Goal: Information Seeking & Learning: Learn about a topic

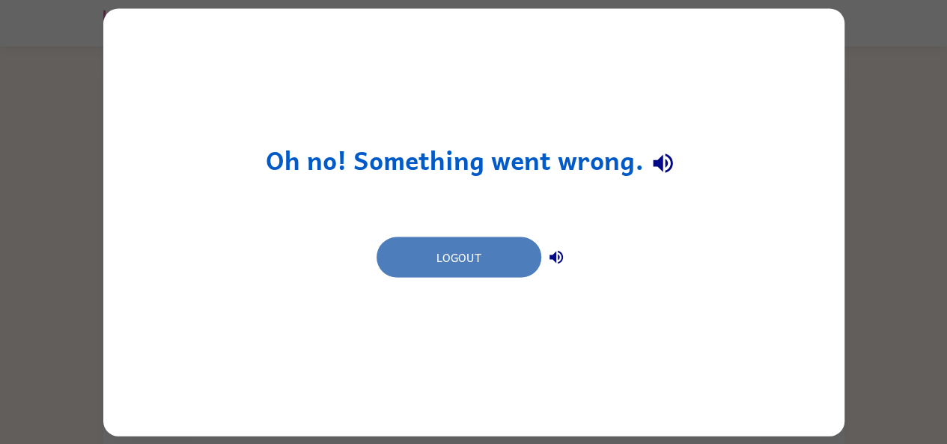
click at [428, 267] on button "Logout" at bounding box center [459, 257] width 165 height 40
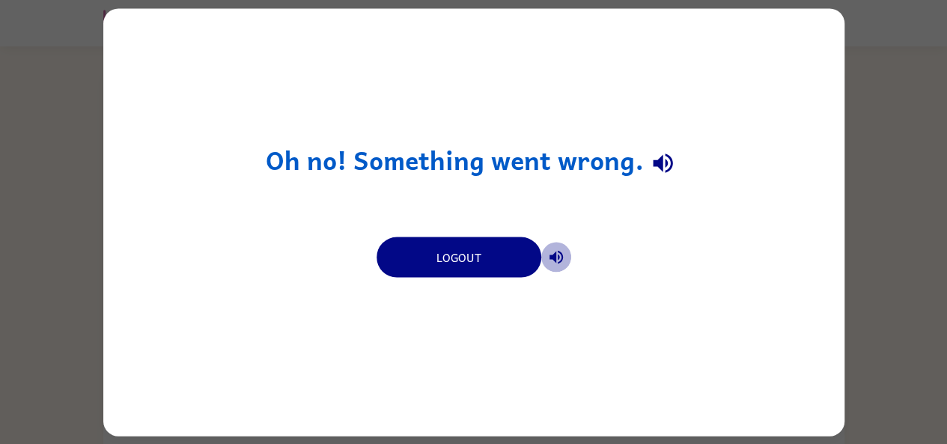
click at [563, 246] on button "button" at bounding box center [556, 257] width 30 height 30
click at [659, 159] on icon "button" at bounding box center [662, 163] width 19 height 19
click at [553, 249] on icon "button" at bounding box center [556, 257] width 18 height 18
click at [560, 255] on icon "button" at bounding box center [556, 257] width 18 height 18
click at [665, 164] on icon "button" at bounding box center [662, 163] width 19 height 19
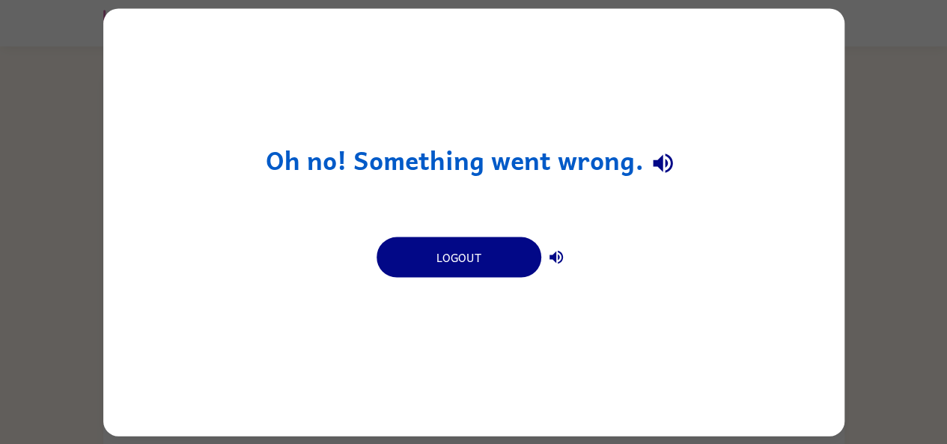
click at [551, 255] on icon "button" at bounding box center [556, 256] width 13 height 13
click at [671, 156] on icon "button" at bounding box center [663, 163] width 26 height 26
click at [560, 245] on button "button" at bounding box center [556, 257] width 30 height 30
click at [651, 168] on icon "button" at bounding box center [663, 163] width 26 height 26
click at [559, 264] on icon "button" at bounding box center [556, 257] width 18 height 18
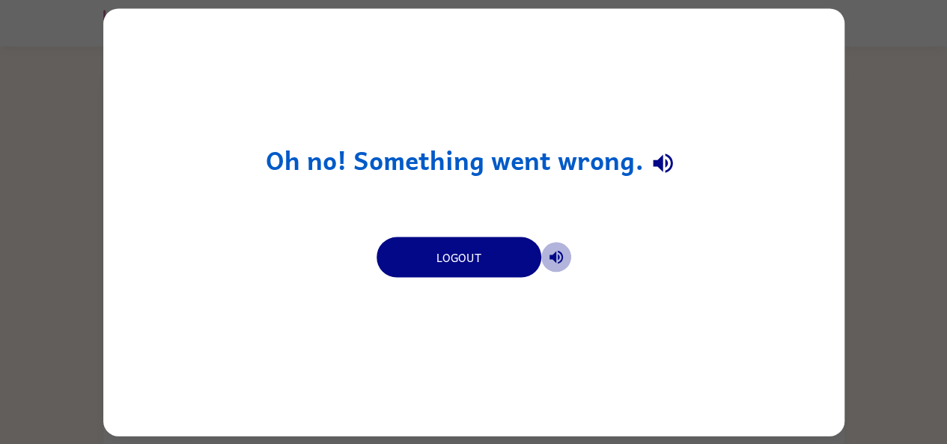
click at [549, 261] on icon "button" at bounding box center [556, 257] width 18 height 18
click at [674, 153] on icon "button" at bounding box center [663, 163] width 26 height 26
click at [558, 258] on icon "button" at bounding box center [556, 256] width 13 height 13
click at [655, 182] on button "button" at bounding box center [663, 164] width 38 height 38
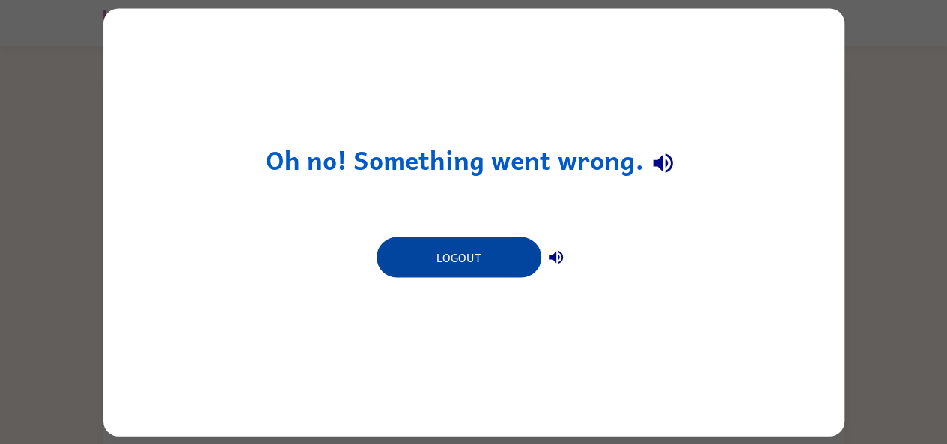
click at [470, 244] on button "Logout" at bounding box center [459, 257] width 165 height 40
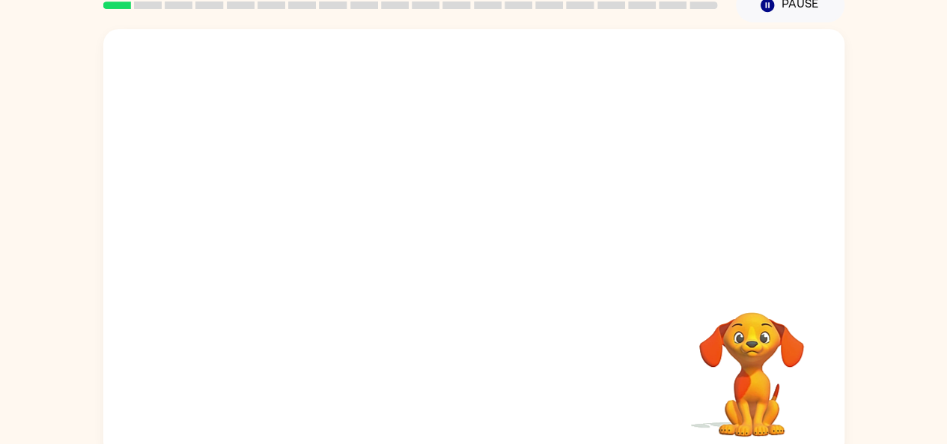
scroll to position [69, 0]
click at [0, 279] on div "Your browser must support playing .mp4 files to use Literably. Please try using…" at bounding box center [473, 240] width 947 height 434
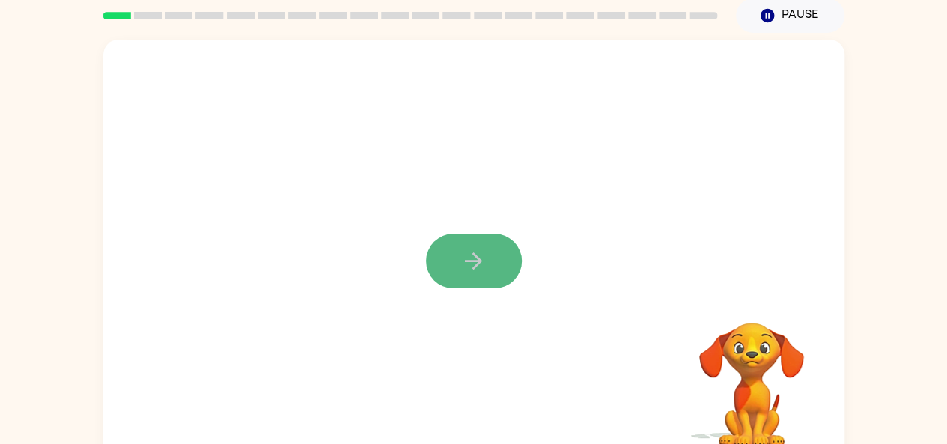
click at [475, 259] on icon "button" at bounding box center [473, 261] width 26 height 26
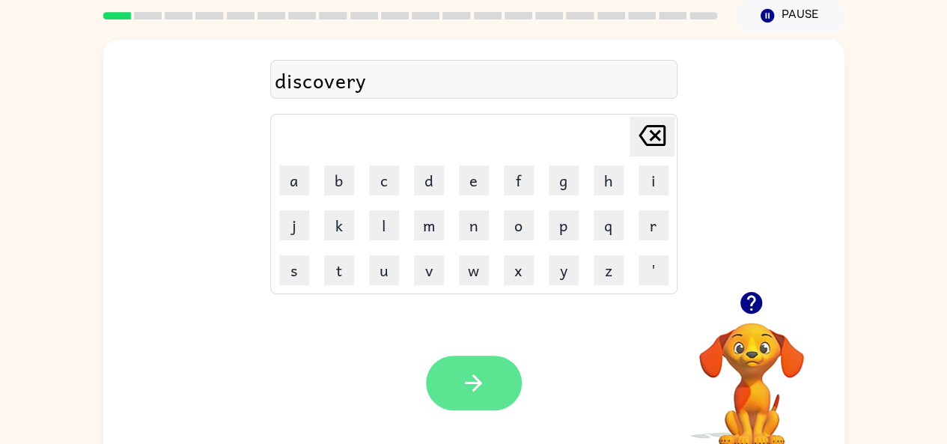
click at [476, 386] on icon "button" at bounding box center [473, 382] width 17 height 17
click at [502, 388] on button "button" at bounding box center [474, 383] width 96 height 55
click at [482, 398] on button "button" at bounding box center [474, 383] width 96 height 55
click at [473, 389] on icon "button" at bounding box center [473, 382] width 17 height 17
click at [486, 371] on icon "button" at bounding box center [473, 383] width 26 height 26
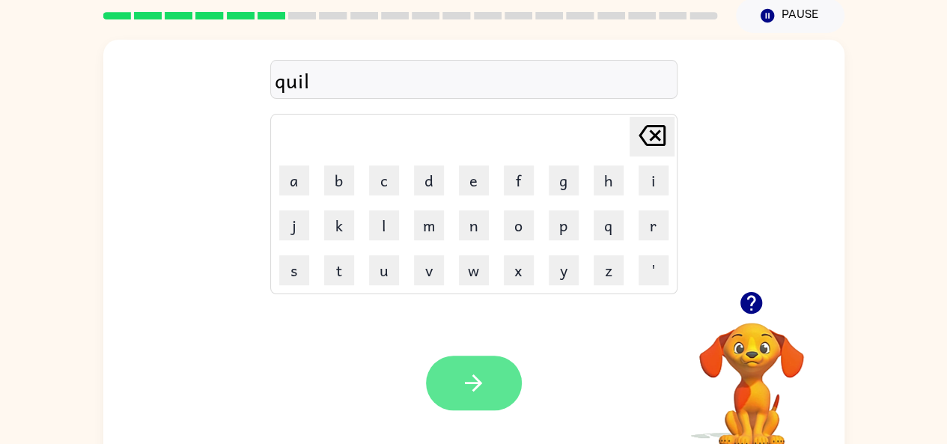
click at [463, 398] on button "button" at bounding box center [474, 383] width 96 height 55
click at [475, 370] on icon "button" at bounding box center [473, 383] width 26 height 26
click at [476, 392] on icon "button" at bounding box center [473, 383] width 26 height 26
click at [500, 408] on button "button" at bounding box center [474, 383] width 96 height 55
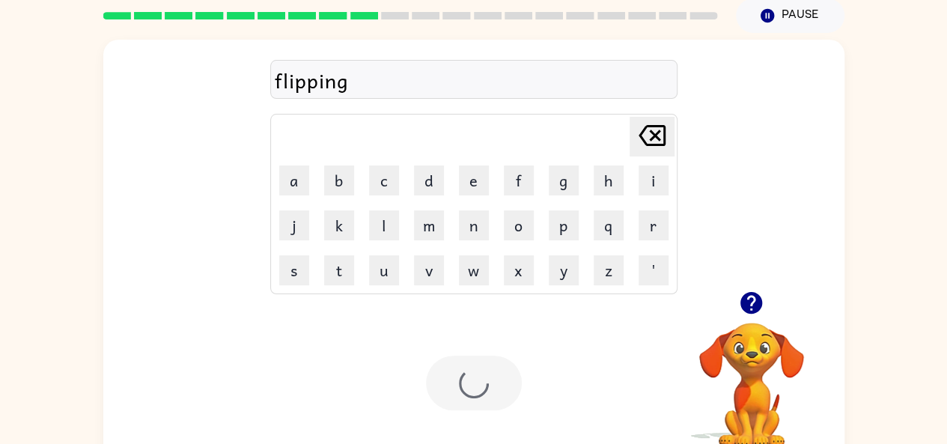
click at [467, 385] on div at bounding box center [474, 383] width 96 height 55
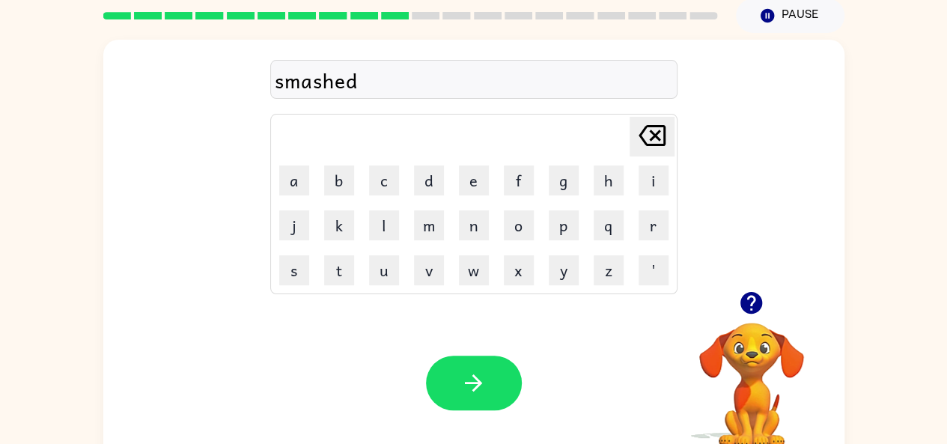
scroll to position [82, 0]
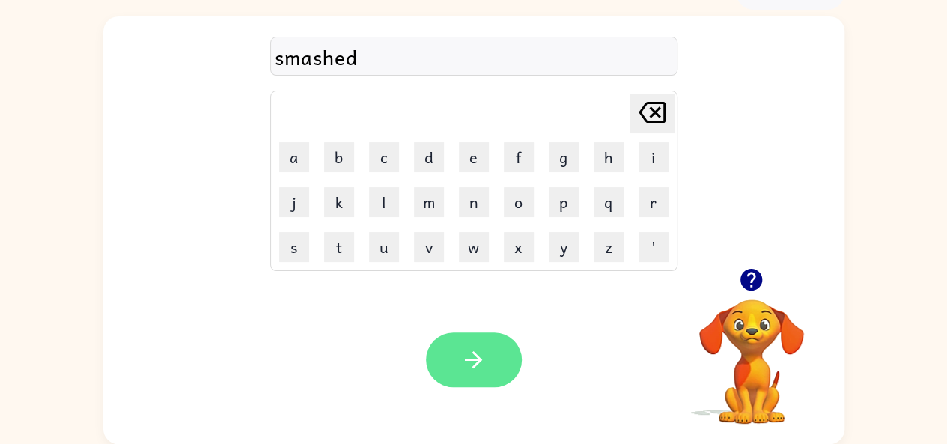
click at [484, 358] on icon "button" at bounding box center [473, 360] width 26 height 26
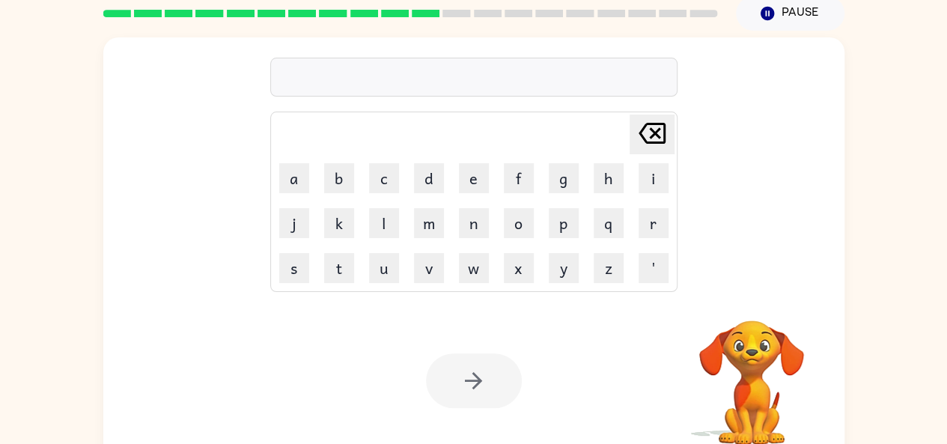
scroll to position [61, 0]
click at [13, 386] on div "Delete Delete last character input a b c d e f g h i j k l m n o p q r s t u v …" at bounding box center [473, 248] width 947 height 434
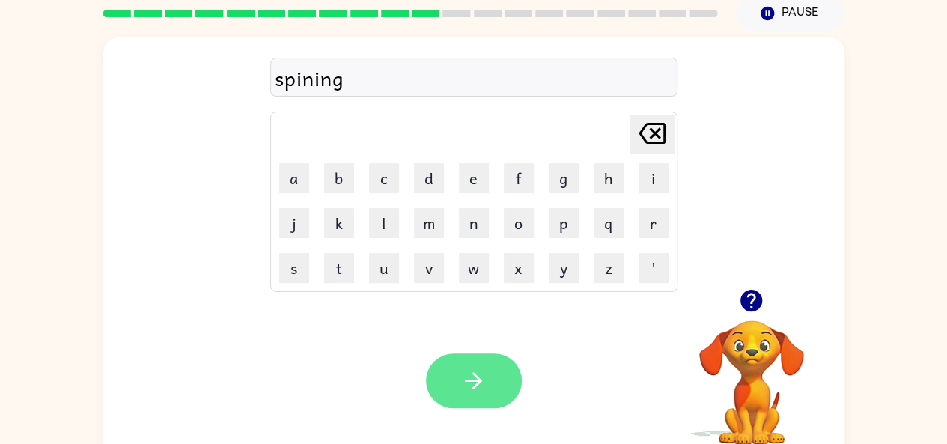
click at [459, 379] on button "button" at bounding box center [474, 380] width 96 height 55
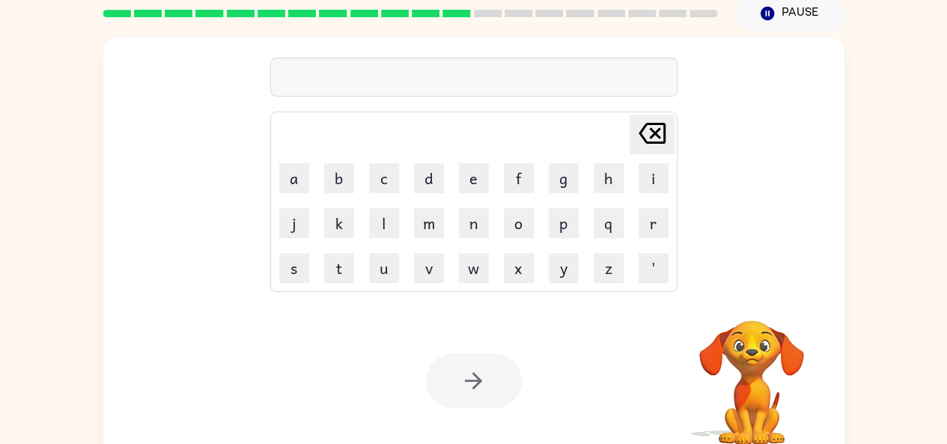
click at [56, 416] on div "Delete Delete last character input a b c d e f g h i j k l m n o p q r s t u v …" at bounding box center [473, 248] width 947 height 434
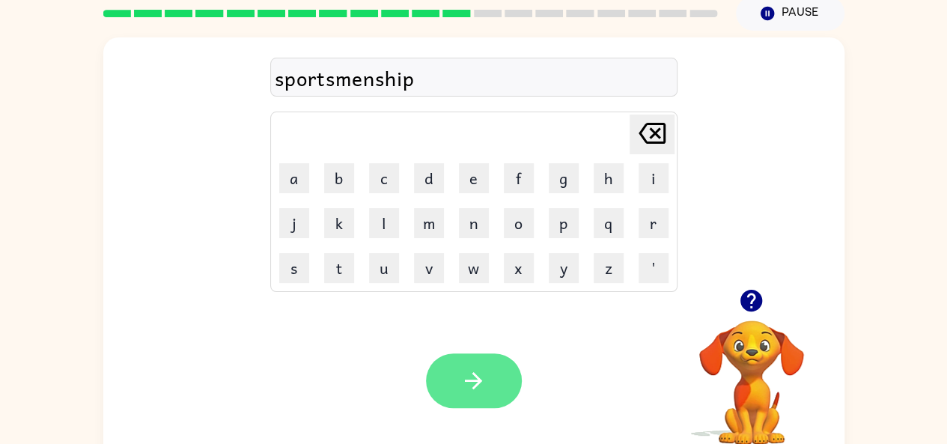
click at [493, 382] on button "button" at bounding box center [474, 380] width 96 height 55
click at [501, 389] on button "button" at bounding box center [474, 380] width 96 height 55
click at [502, 387] on button "button" at bounding box center [474, 380] width 96 height 55
click at [495, 392] on button "button" at bounding box center [474, 380] width 96 height 55
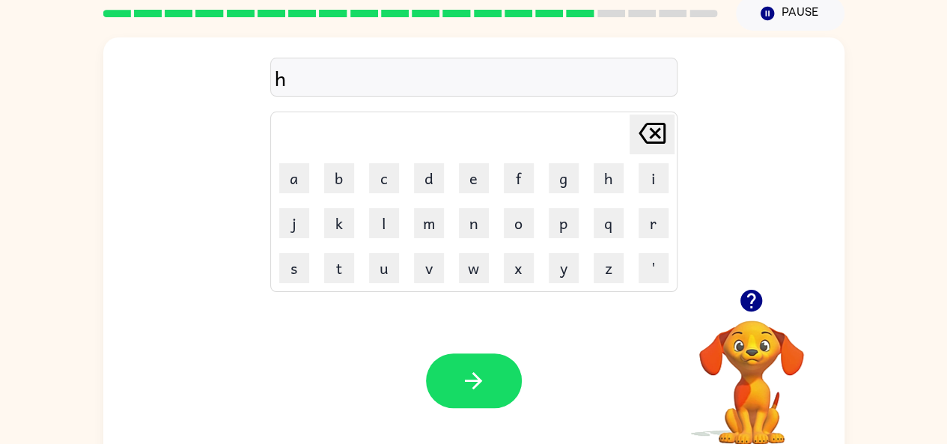
click at [653, 142] on icon at bounding box center [652, 133] width 27 height 21
click at [673, 147] on button "Delete Delete last character input" at bounding box center [652, 135] width 45 height 40
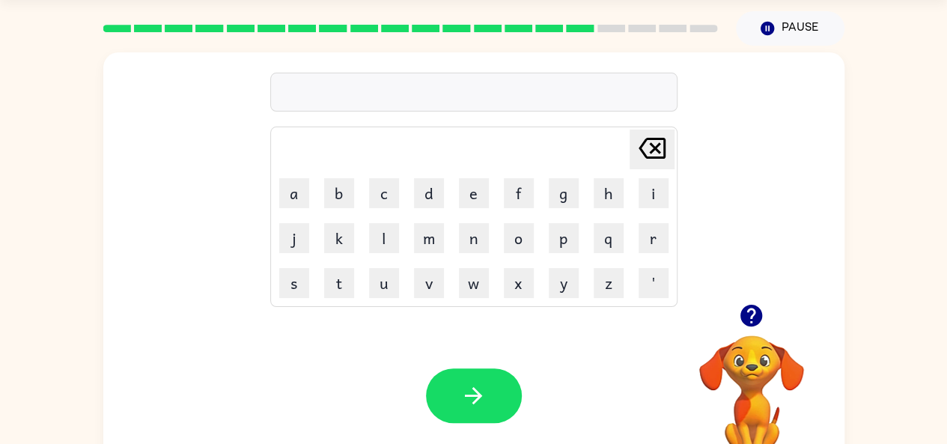
scroll to position [37, 0]
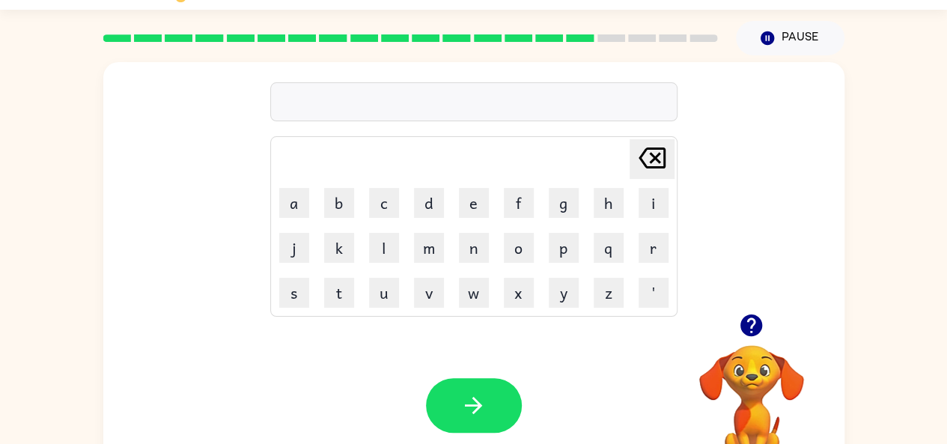
type button "delete"
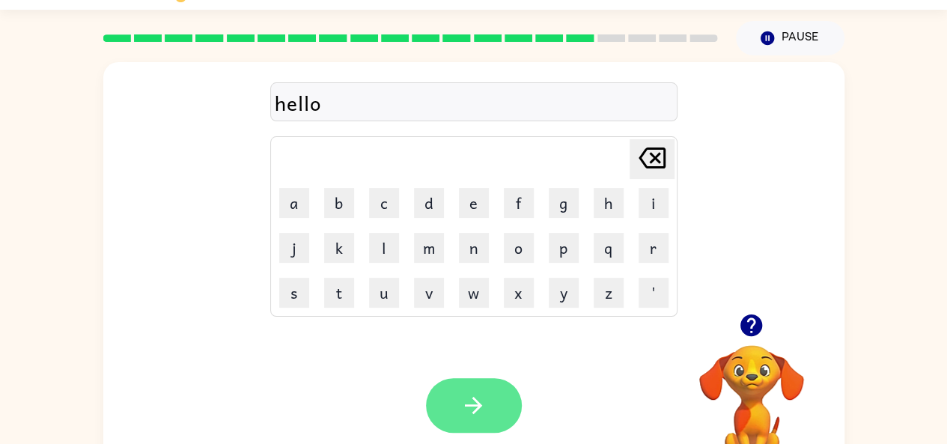
click at [500, 419] on button "button" at bounding box center [474, 405] width 96 height 55
click at [498, 420] on button "button" at bounding box center [474, 405] width 96 height 55
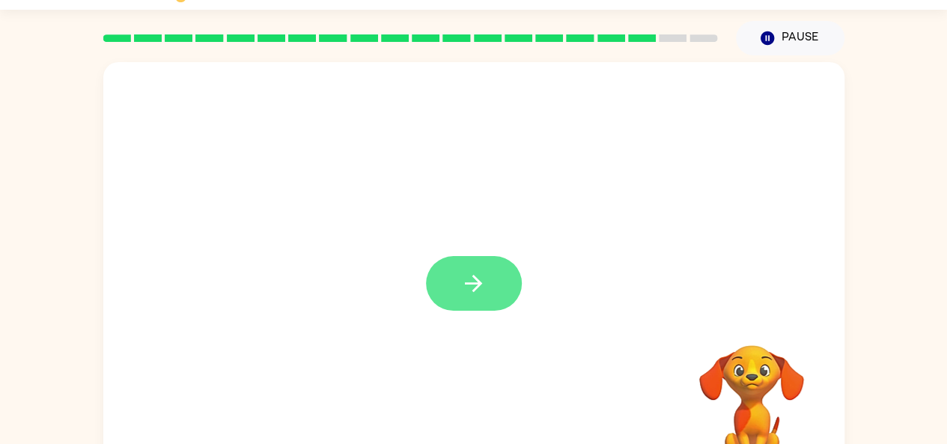
click at [496, 295] on button "button" at bounding box center [474, 283] width 96 height 55
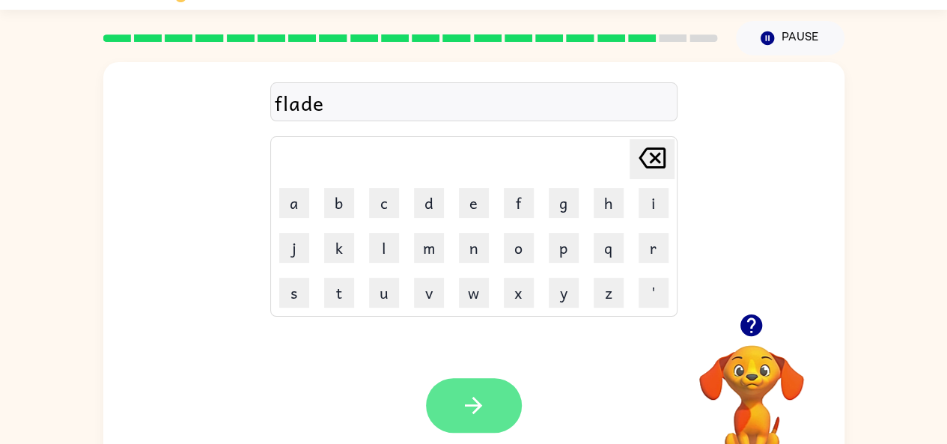
click at [466, 398] on icon "button" at bounding box center [473, 405] width 26 height 26
click at [508, 416] on button "button" at bounding box center [474, 405] width 96 height 55
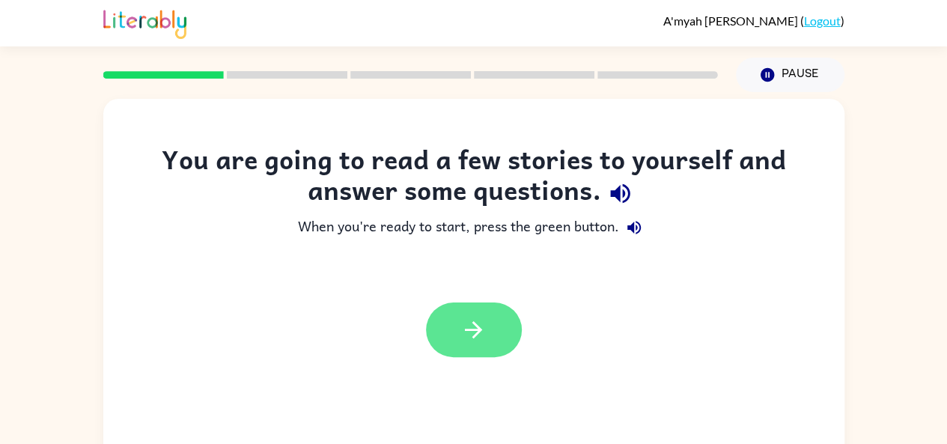
click at [485, 337] on icon "button" at bounding box center [473, 330] width 26 height 26
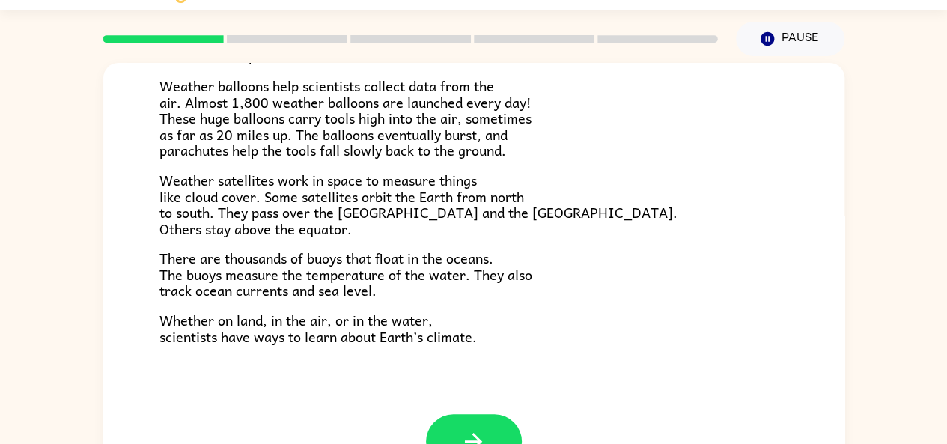
scroll to position [82, 0]
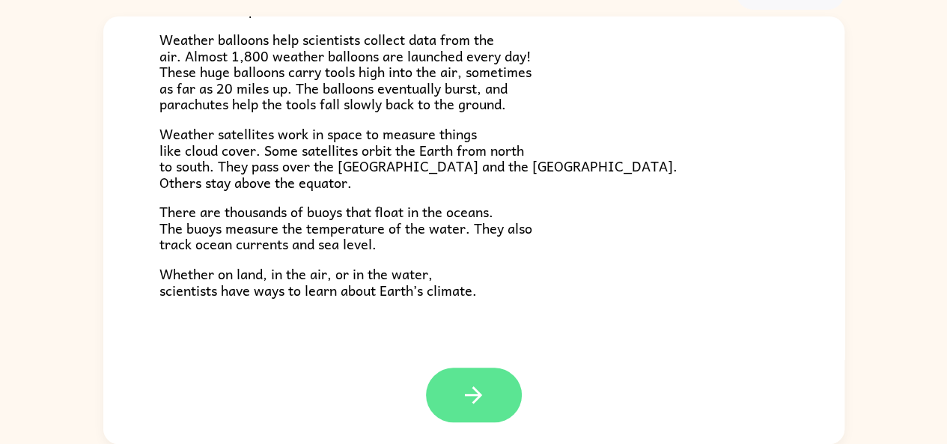
click at [478, 395] on icon "button" at bounding box center [473, 395] width 26 height 26
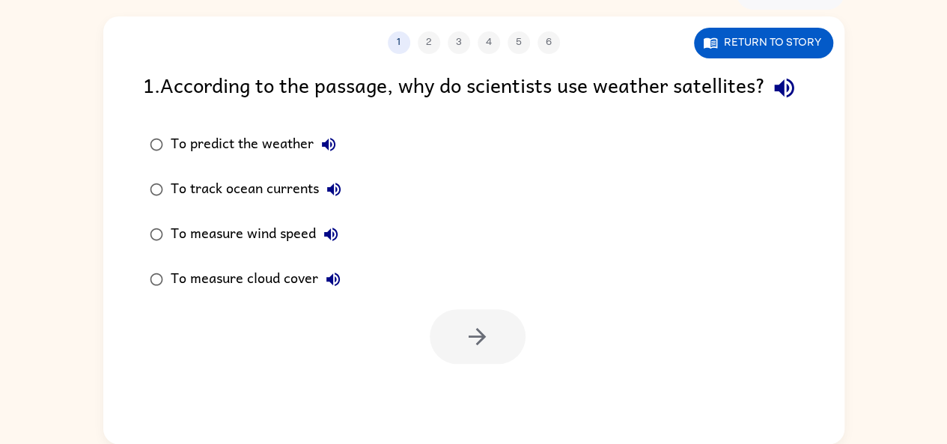
scroll to position [0, 0]
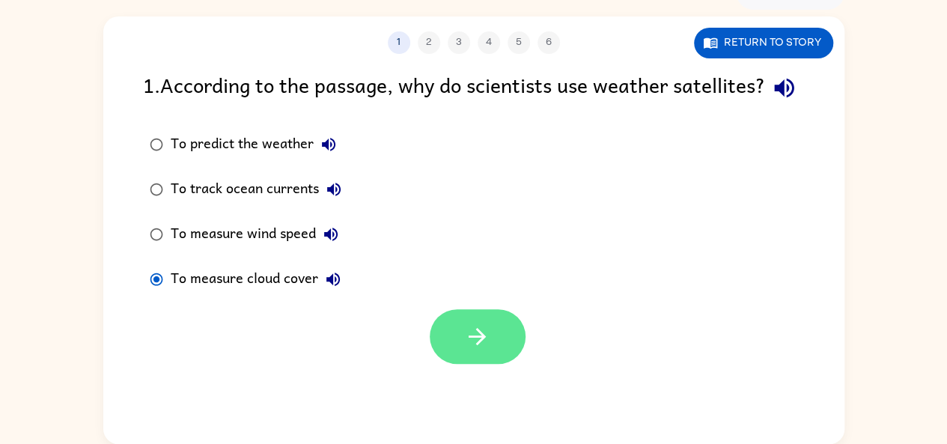
click at [457, 364] on button "button" at bounding box center [478, 336] width 96 height 55
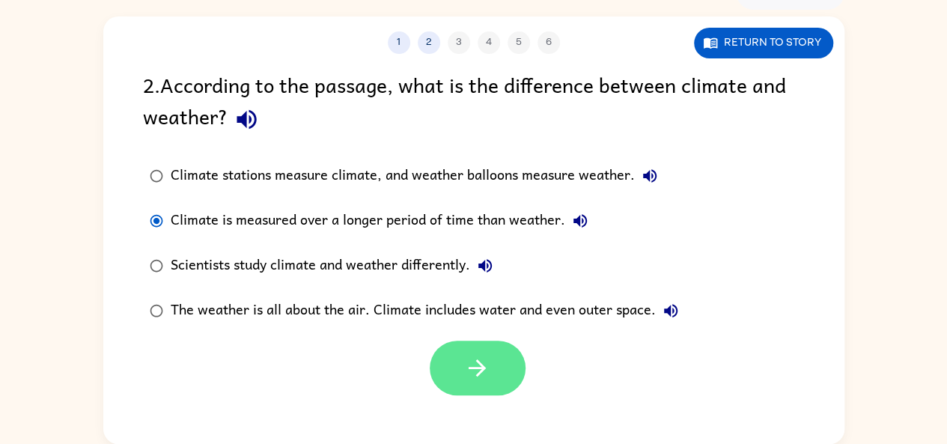
click at [449, 380] on button "button" at bounding box center [478, 368] width 96 height 55
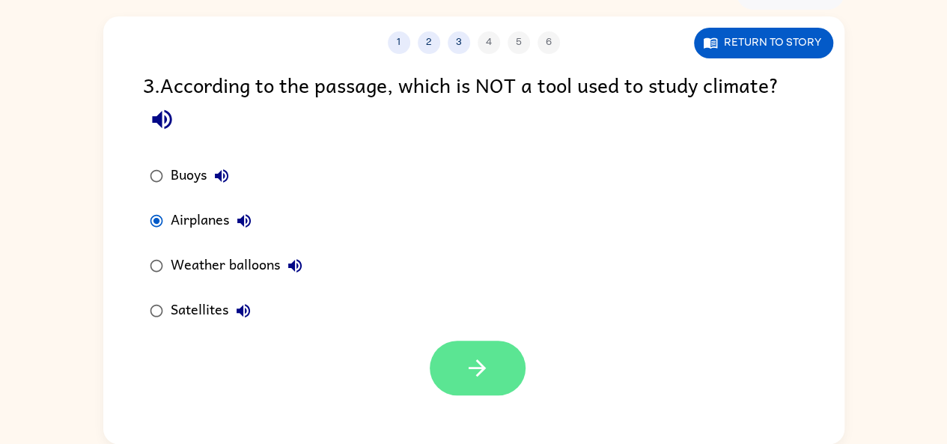
click at [438, 362] on button "button" at bounding box center [478, 368] width 96 height 55
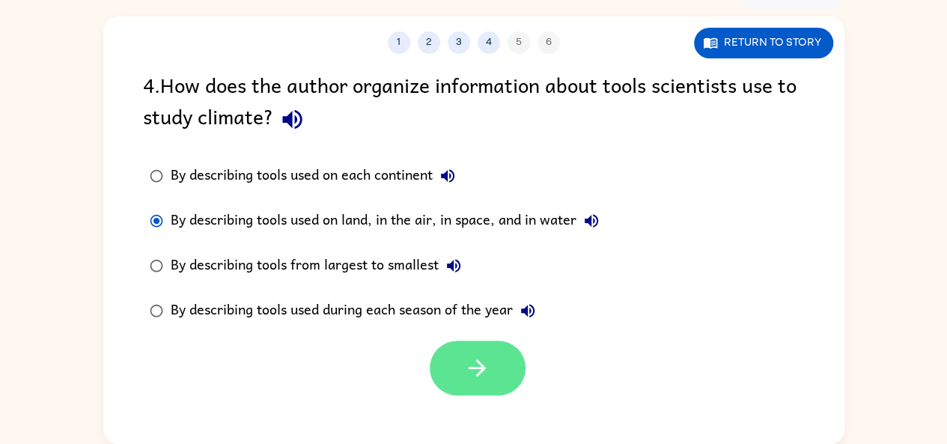
click at [468, 387] on button "button" at bounding box center [478, 368] width 96 height 55
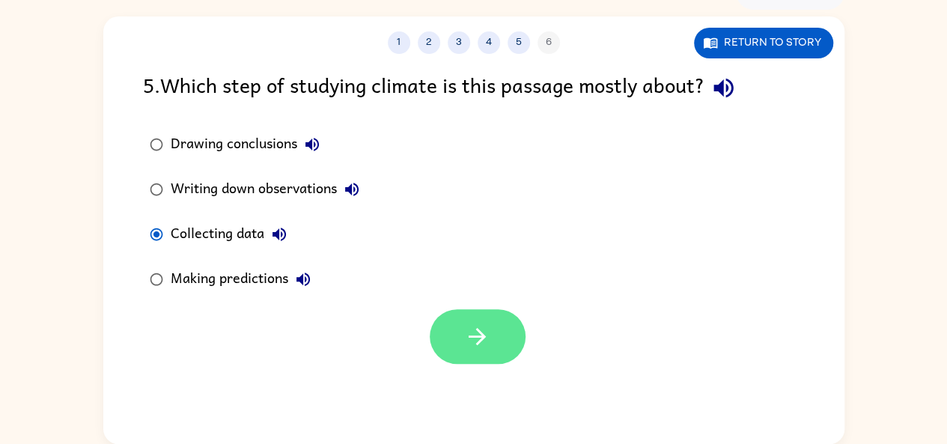
click at [509, 355] on button "button" at bounding box center [478, 336] width 96 height 55
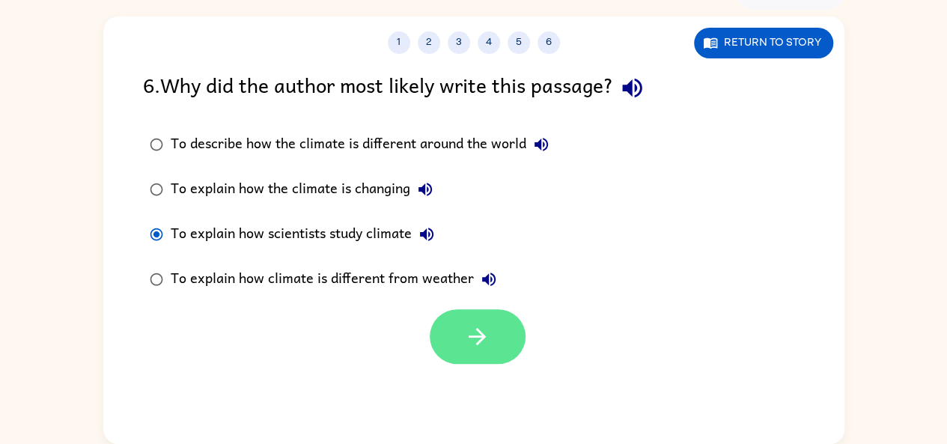
click at [499, 358] on button "button" at bounding box center [478, 336] width 96 height 55
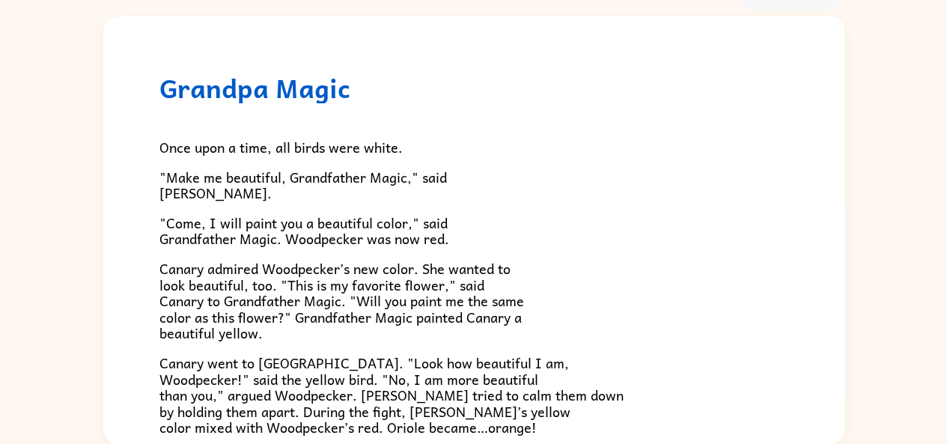
click at [192, 252] on div "Once upon a time, all birds were white. "Make me beautiful, Grandfather Magic,"…" at bounding box center [473, 393] width 629 height 580
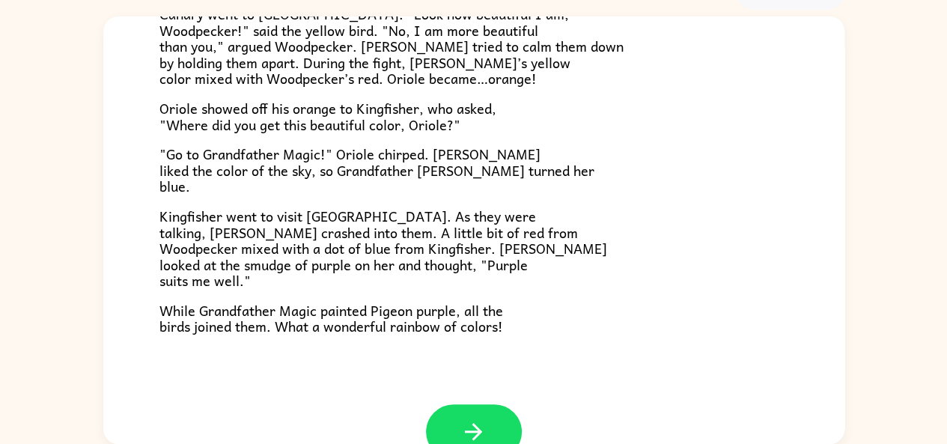
scroll to position [386, 0]
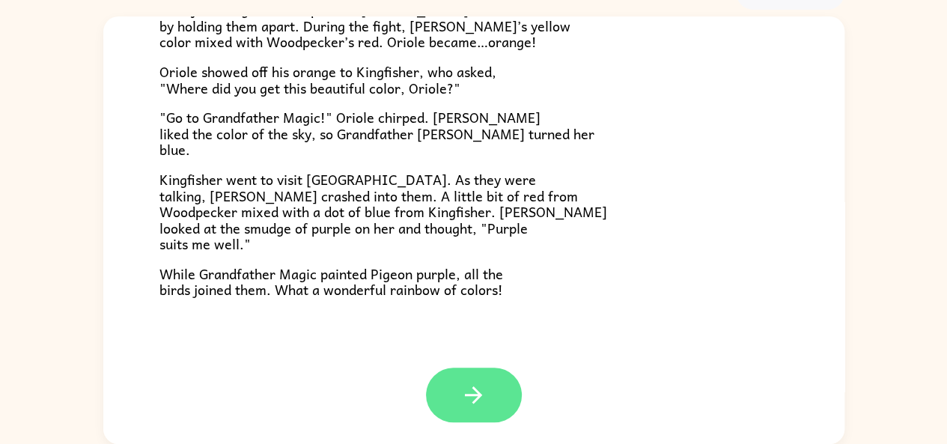
click at [488, 405] on button "button" at bounding box center [474, 395] width 96 height 55
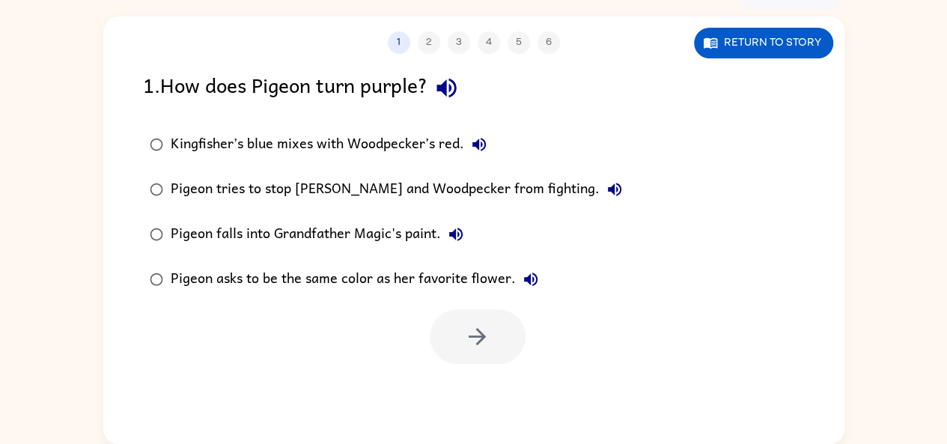
scroll to position [0, 0]
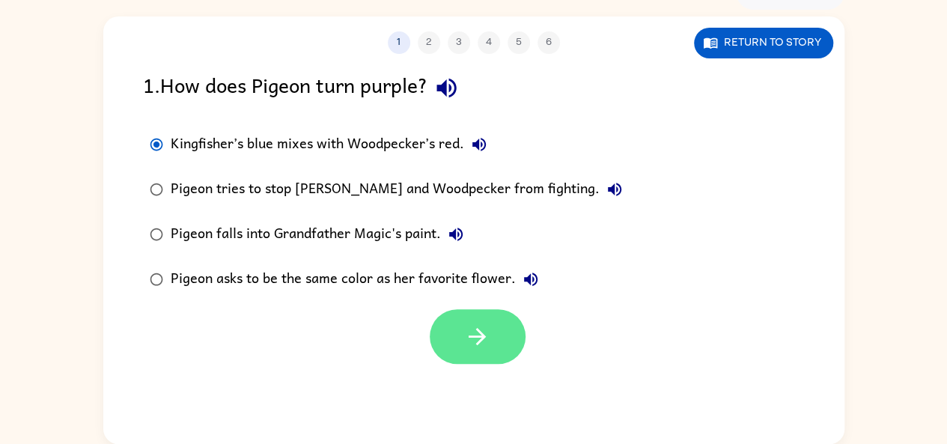
click at [460, 344] on button "button" at bounding box center [478, 336] width 96 height 55
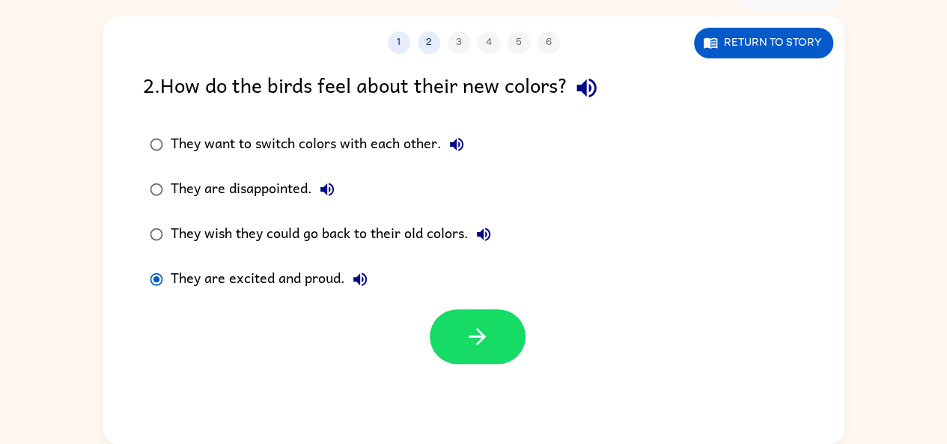
click at [493, 379] on div "1 2 3 4 5 6 Return to story 2 . How do the birds feel about their new colors? T…" at bounding box center [473, 230] width 741 height 428
click at [499, 340] on button "button" at bounding box center [478, 336] width 96 height 55
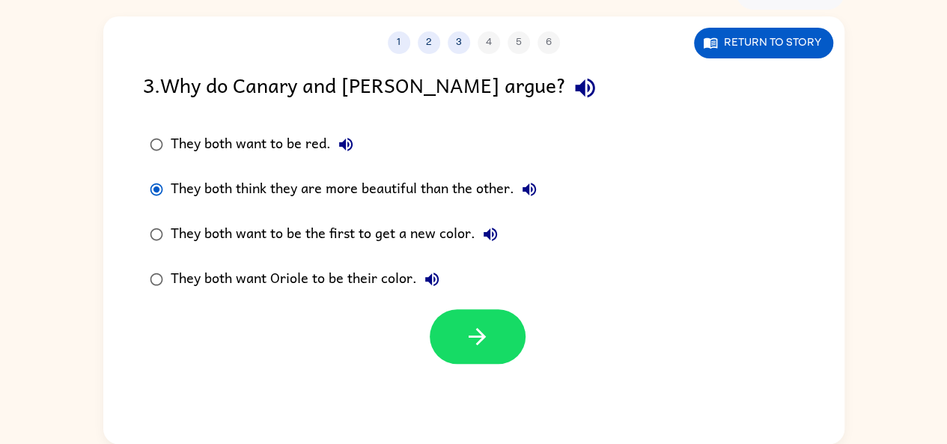
click at [523, 368] on div "1 2 3 4 5 6 Return to story 3 . Why do Canary and [PERSON_NAME] argue? They bot…" at bounding box center [473, 230] width 741 height 428
click at [470, 340] on icon "button" at bounding box center [477, 336] width 26 height 26
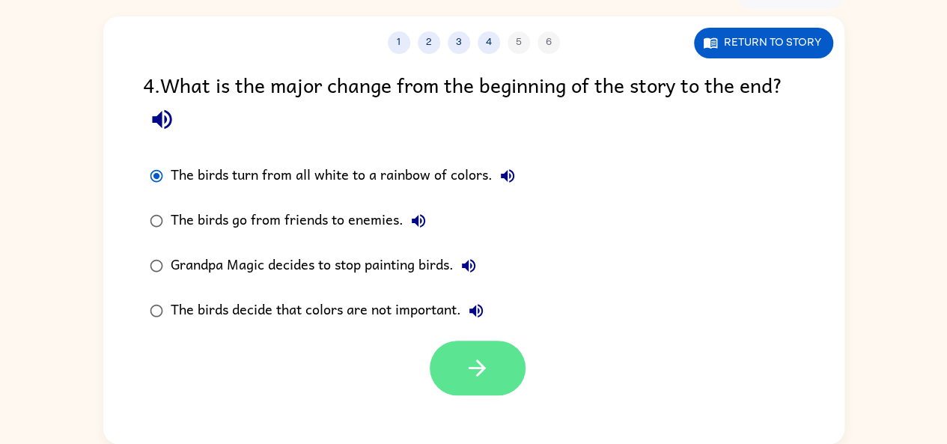
click at [482, 378] on icon "button" at bounding box center [477, 368] width 26 height 26
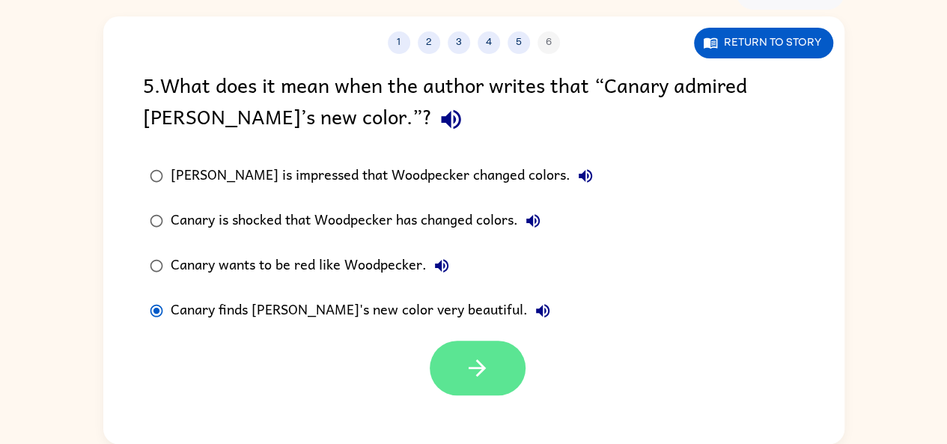
click at [490, 371] on button "button" at bounding box center [478, 368] width 96 height 55
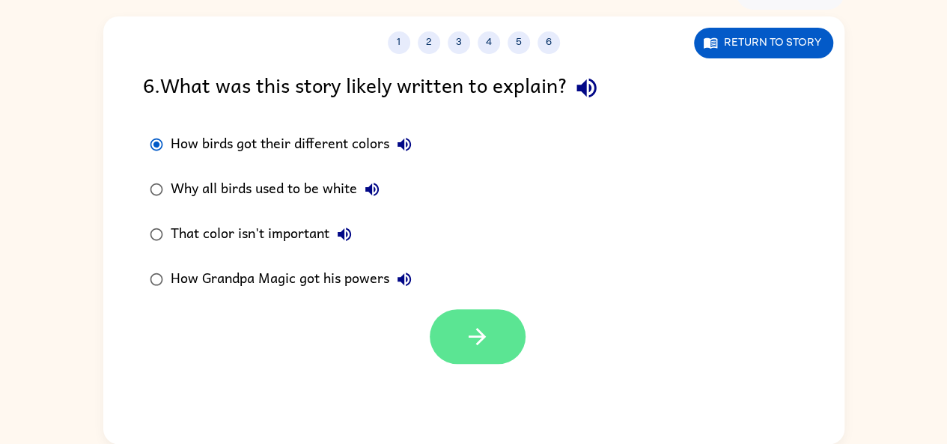
click at [494, 345] on button "button" at bounding box center [478, 336] width 96 height 55
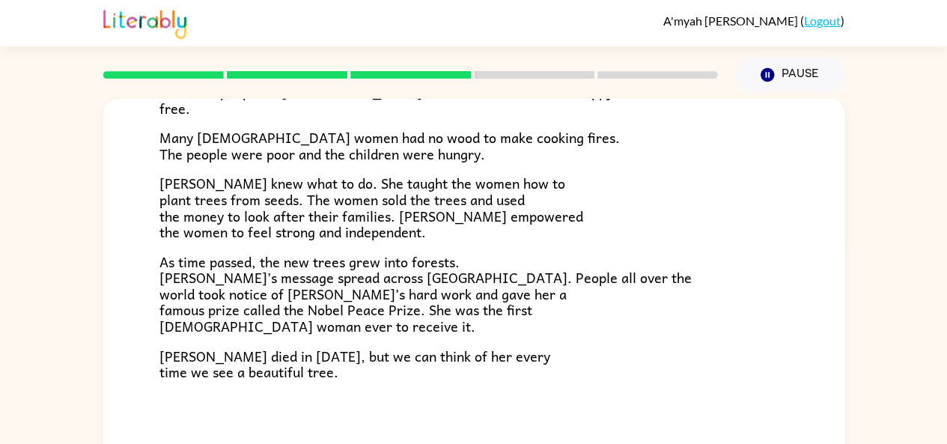
scroll to position [82, 0]
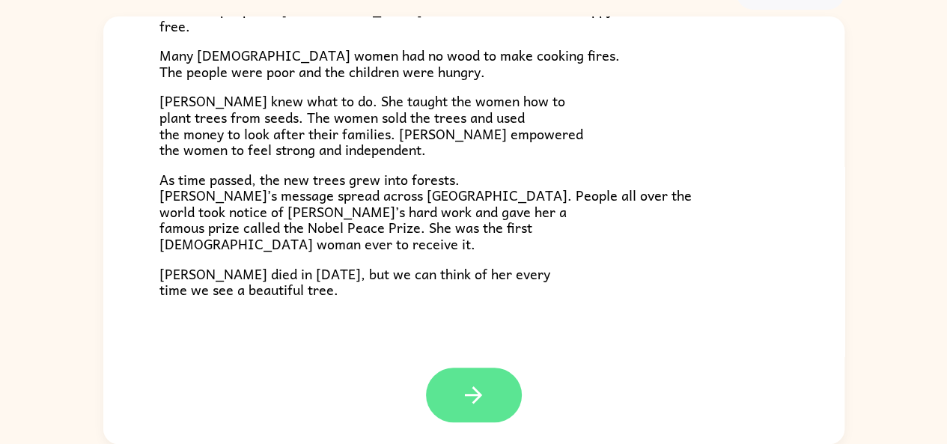
click at [493, 399] on button "button" at bounding box center [474, 395] width 96 height 55
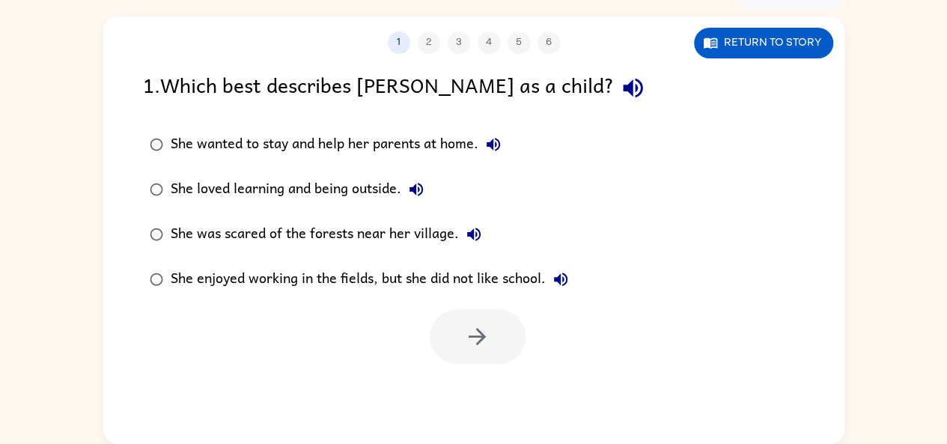
scroll to position [0, 0]
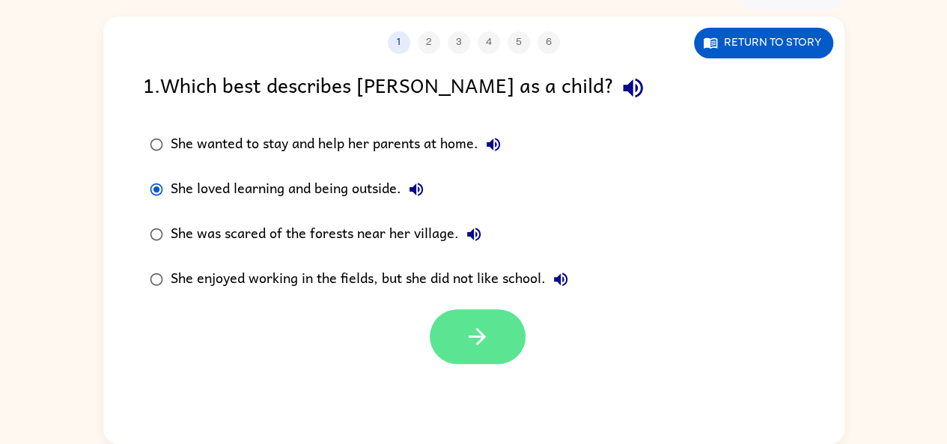
click at [484, 361] on button "button" at bounding box center [478, 336] width 96 height 55
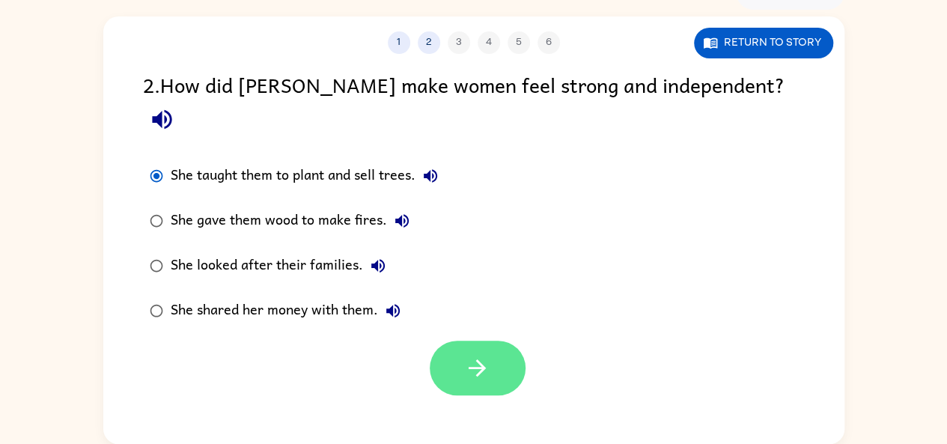
click at [476, 355] on icon "button" at bounding box center [477, 368] width 26 height 26
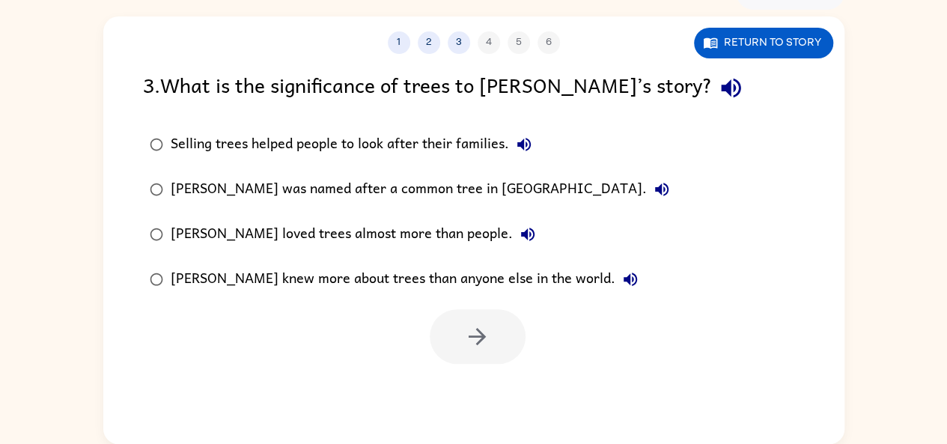
click at [298, 171] on label "[PERSON_NAME] was named after a common tree in [GEOGRAPHIC_DATA]." at bounding box center [410, 189] width 550 height 45
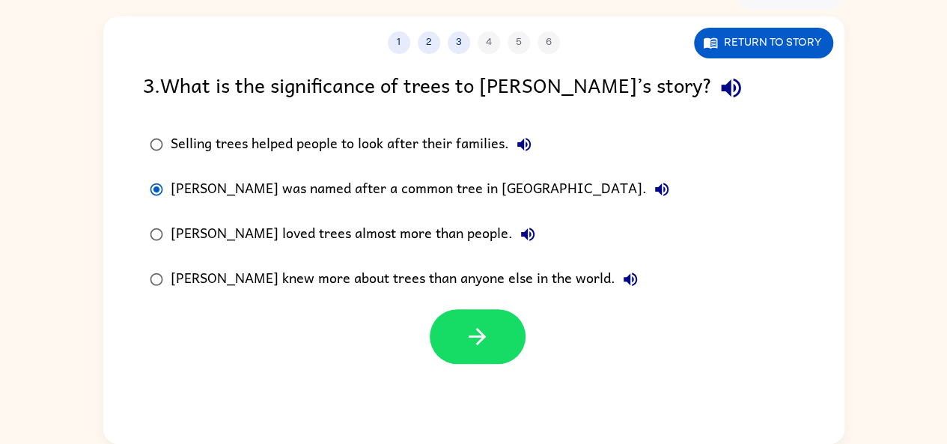
click at [338, 184] on div "[PERSON_NAME] was named after a common tree in [GEOGRAPHIC_DATA]." at bounding box center [424, 189] width 506 height 30
click at [352, 195] on div "[PERSON_NAME] was named after a common tree in [GEOGRAPHIC_DATA]." at bounding box center [424, 189] width 506 height 30
click at [365, 212] on label "[PERSON_NAME] loved trees almost more than people." at bounding box center [410, 234] width 550 height 45
click at [379, 225] on div "[PERSON_NAME] loved trees almost more than people." at bounding box center [357, 234] width 372 height 30
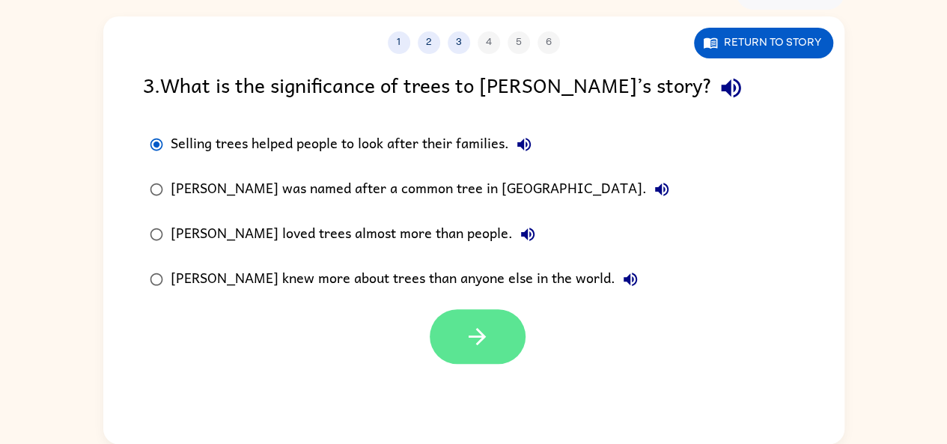
click at [523, 341] on button "button" at bounding box center [478, 336] width 96 height 55
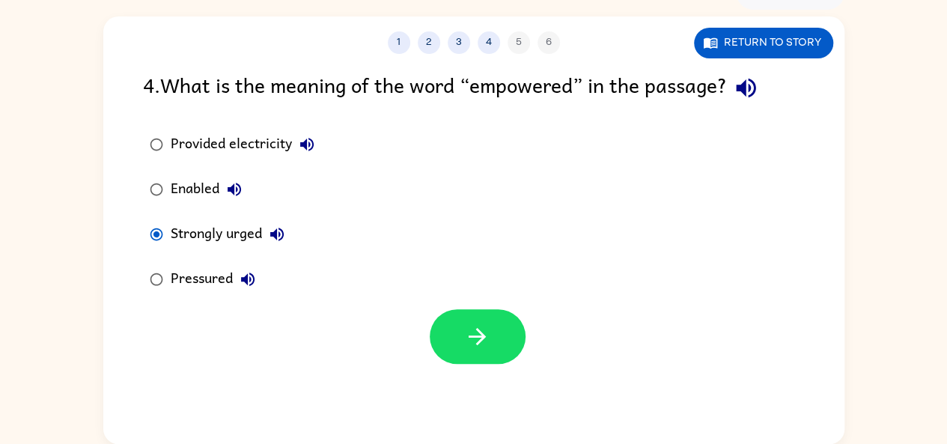
click at [466, 385] on div "1 2 3 4 5 6 Return to story 4 . What is the meaning of the word “empowered” in …" at bounding box center [473, 230] width 741 height 428
click at [463, 341] on button "button" at bounding box center [478, 336] width 96 height 55
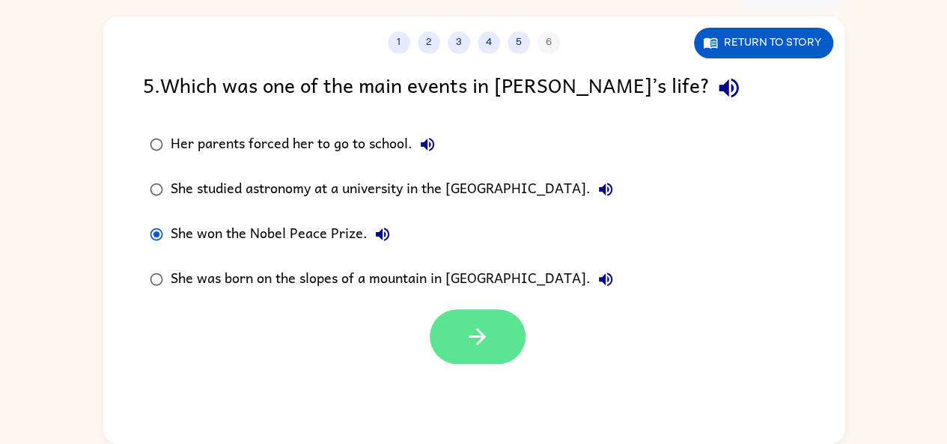
click at [431, 328] on button "button" at bounding box center [478, 336] width 96 height 55
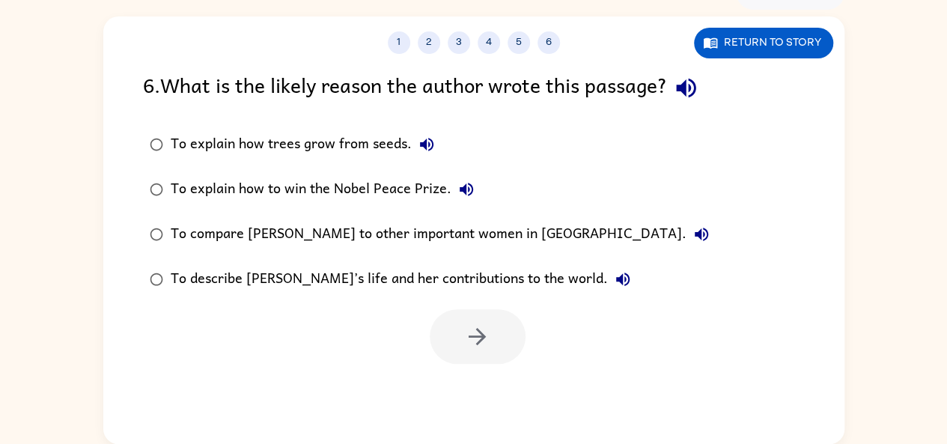
click at [468, 347] on div at bounding box center [478, 336] width 96 height 55
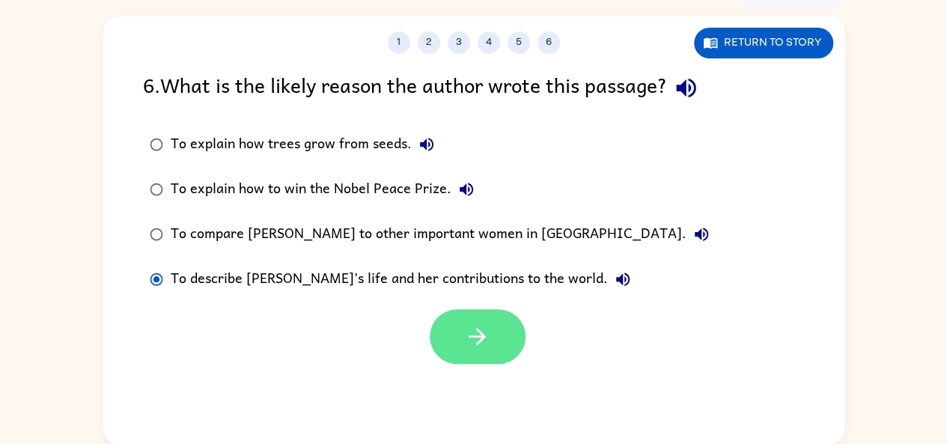
click at [504, 354] on button "button" at bounding box center [478, 336] width 96 height 55
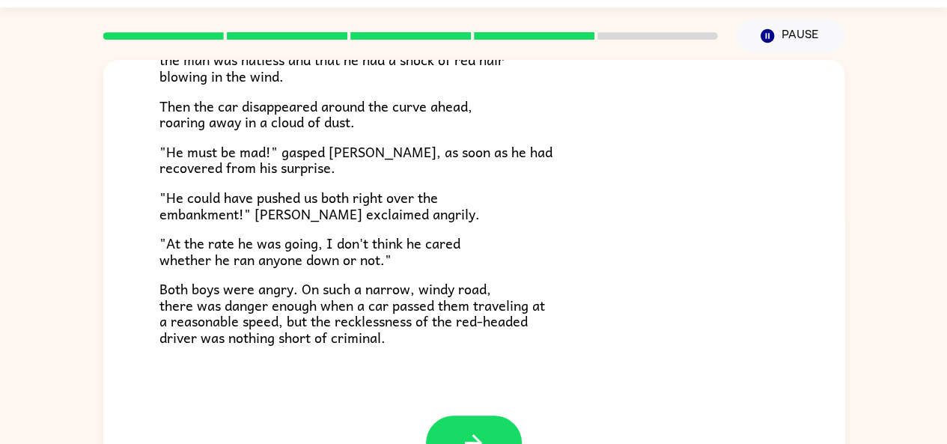
scroll to position [412, 0]
click at [469, 433] on icon "button" at bounding box center [473, 442] width 26 height 26
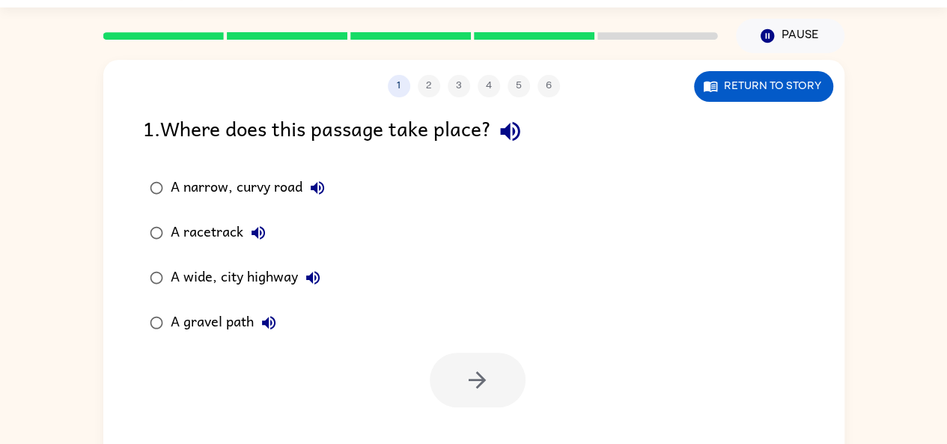
scroll to position [0, 0]
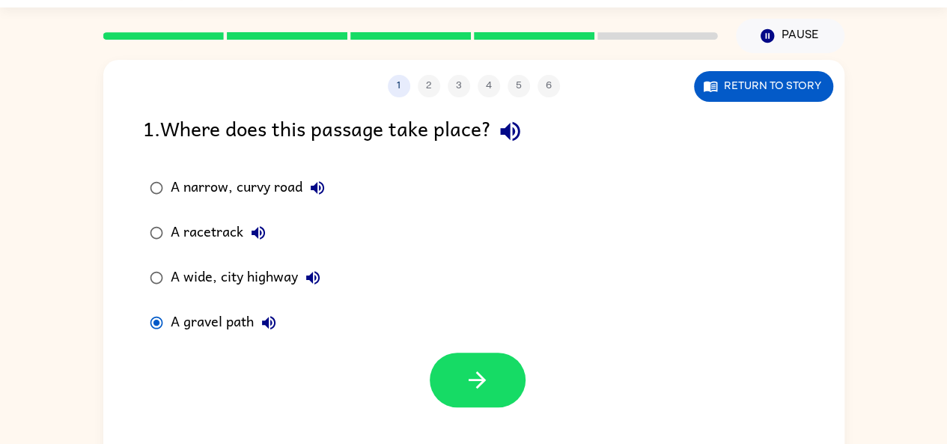
click at [481, 416] on div "1 2 3 4 5 6 Return to story 1 . Where does this passage take place? A narrow, c…" at bounding box center [473, 274] width 741 height 428
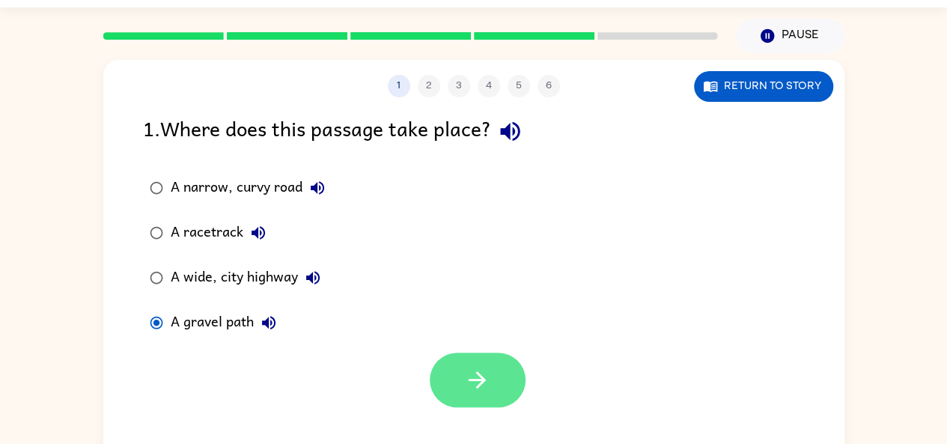
click at [475, 389] on icon "button" at bounding box center [477, 380] width 26 height 26
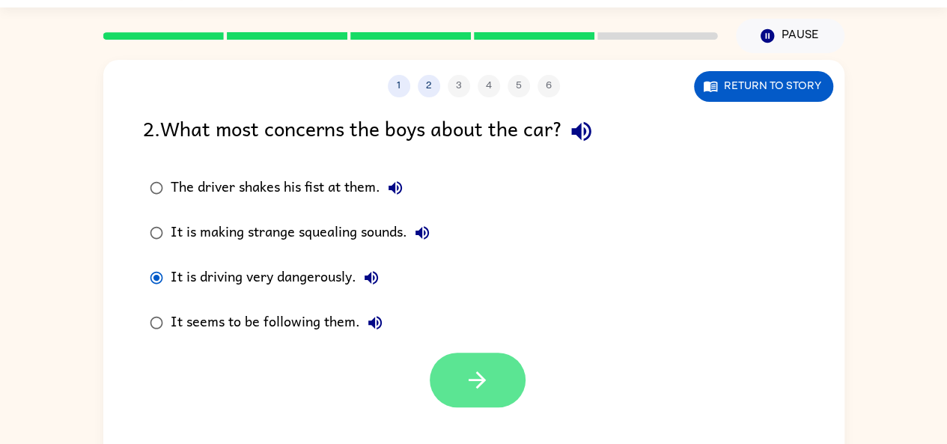
click at [446, 401] on button "button" at bounding box center [478, 380] width 96 height 55
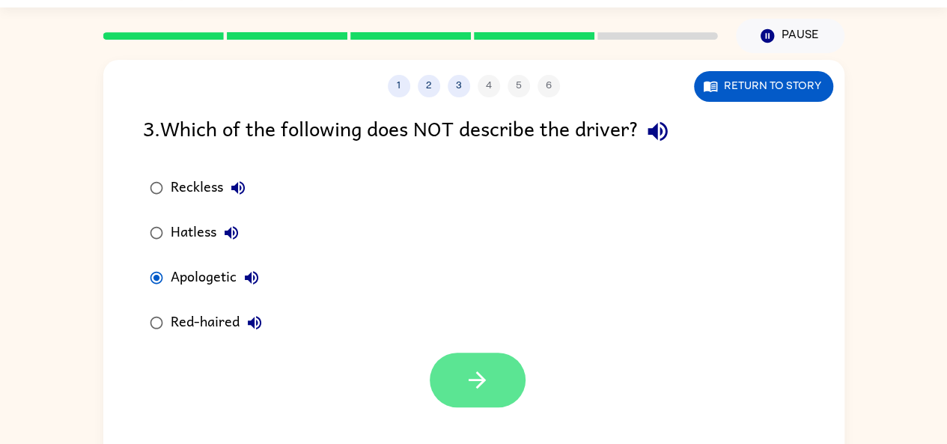
click at [451, 389] on button "button" at bounding box center [478, 380] width 96 height 55
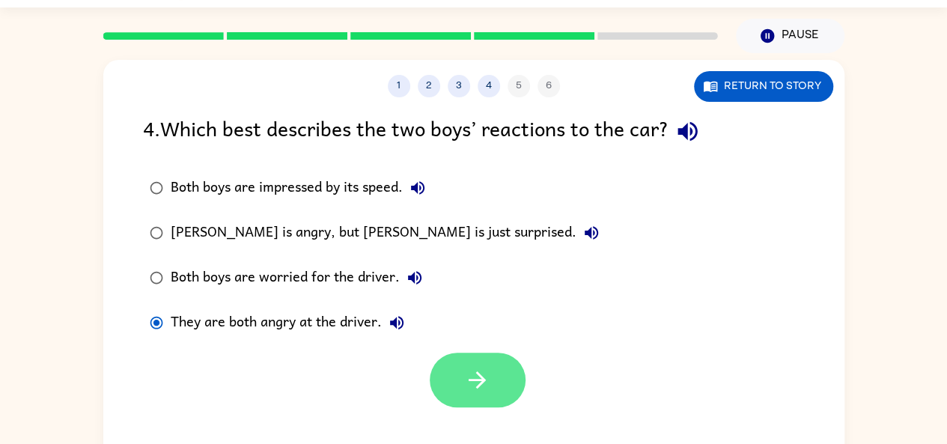
click at [452, 400] on button "button" at bounding box center [478, 380] width 96 height 55
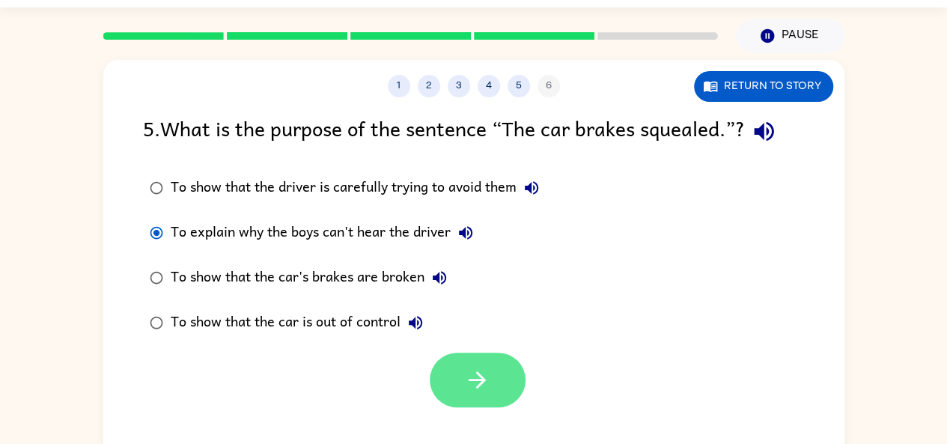
click at [472, 377] on icon "button" at bounding box center [477, 380] width 26 height 26
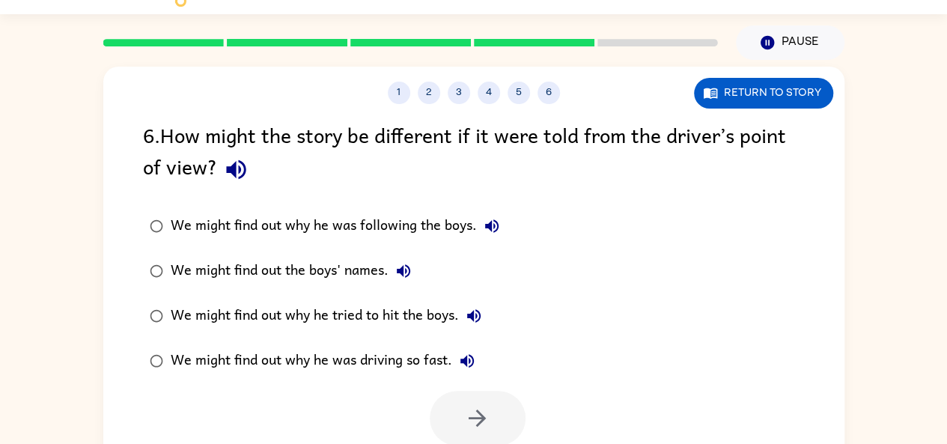
scroll to position [19, 0]
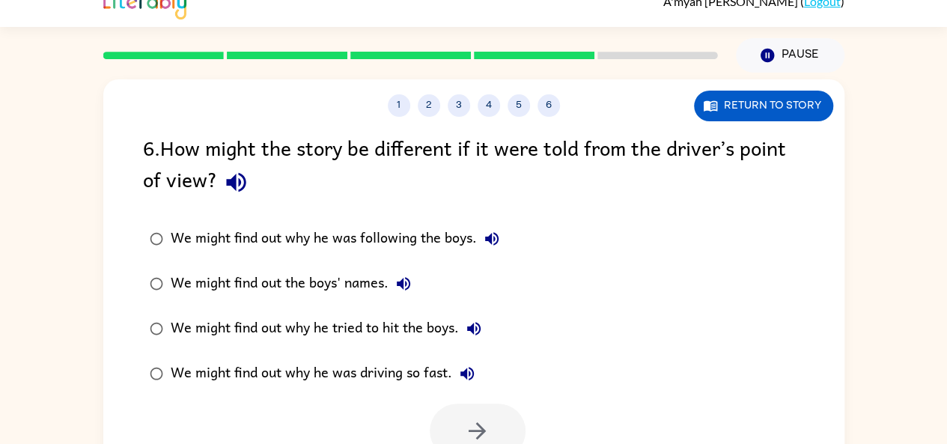
click at [325, 256] on label "We might find out why he was following the boys." at bounding box center [325, 238] width 380 height 45
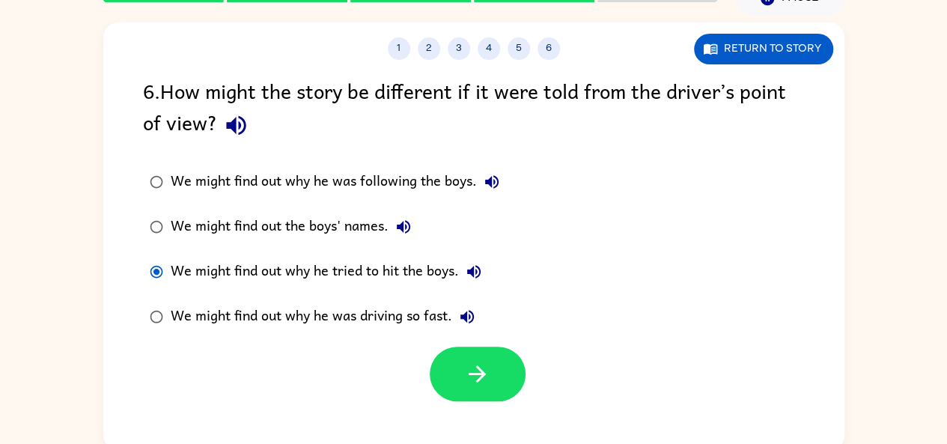
scroll to position [76, 0]
click at [157, 337] on label "We might find out why he was driving so fast." at bounding box center [325, 316] width 380 height 45
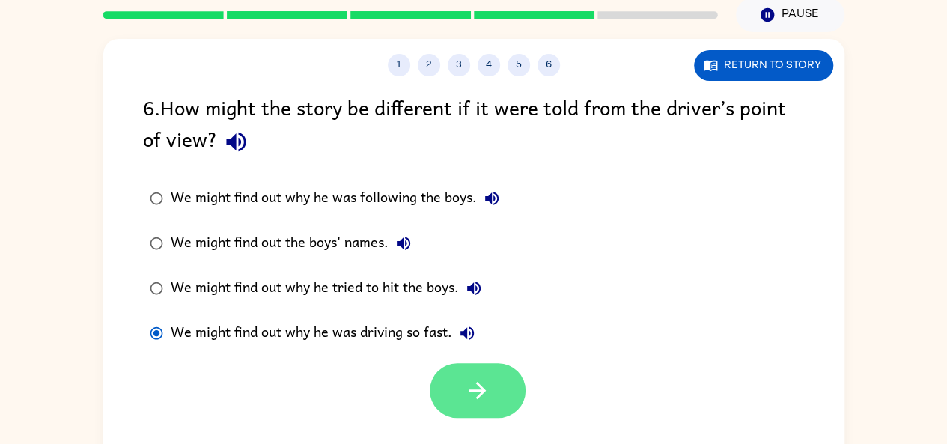
click at [460, 398] on button "button" at bounding box center [478, 390] width 96 height 55
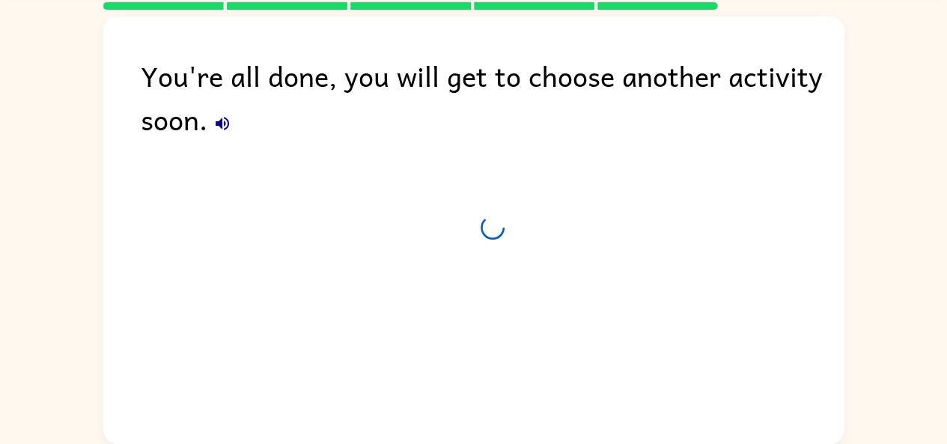
scroll to position [46, 0]
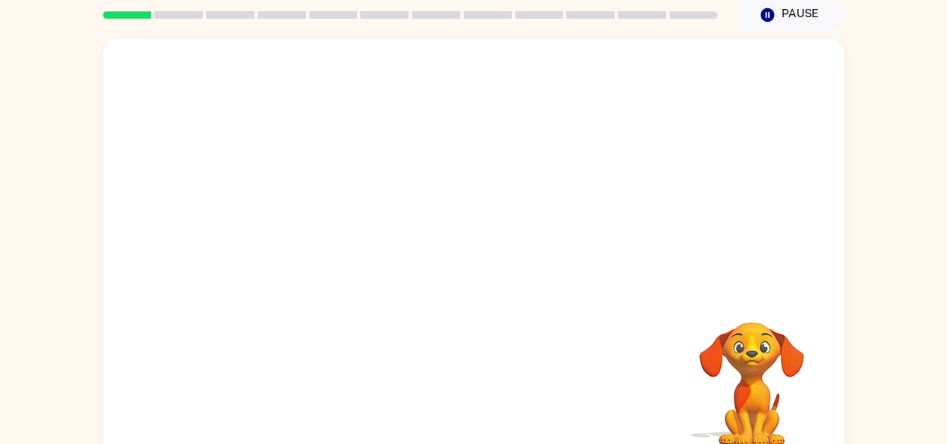
scroll to position [58, 0]
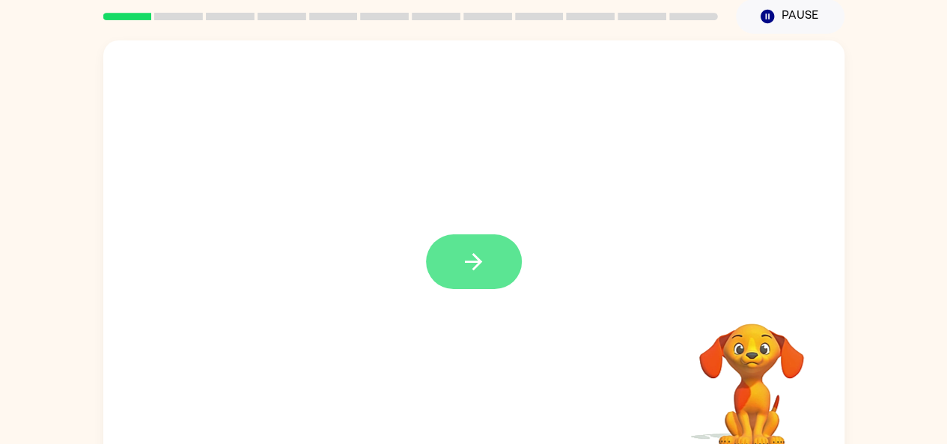
click at [458, 248] on button "button" at bounding box center [474, 261] width 96 height 55
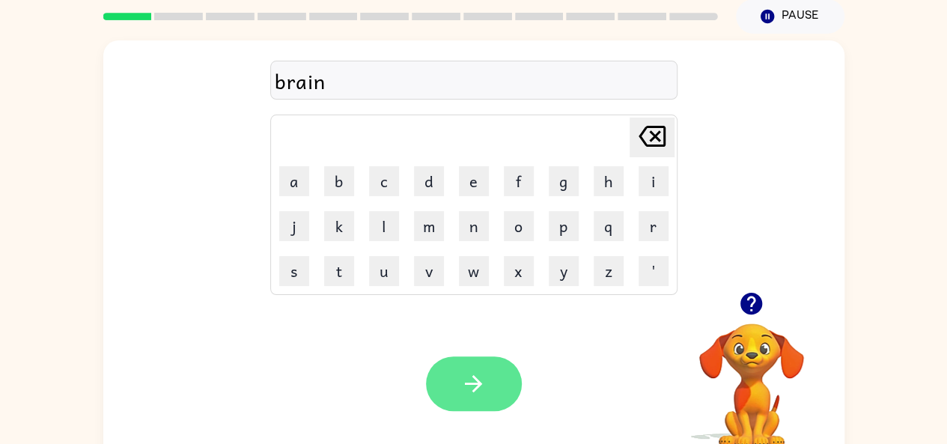
click at [481, 394] on icon "button" at bounding box center [473, 384] width 26 height 26
click at [457, 393] on button "button" at bounding box center [474, 383] width 96 height 55
click at [488, 396] on button "button" at bounding box center [474, 383] width 96 height 55
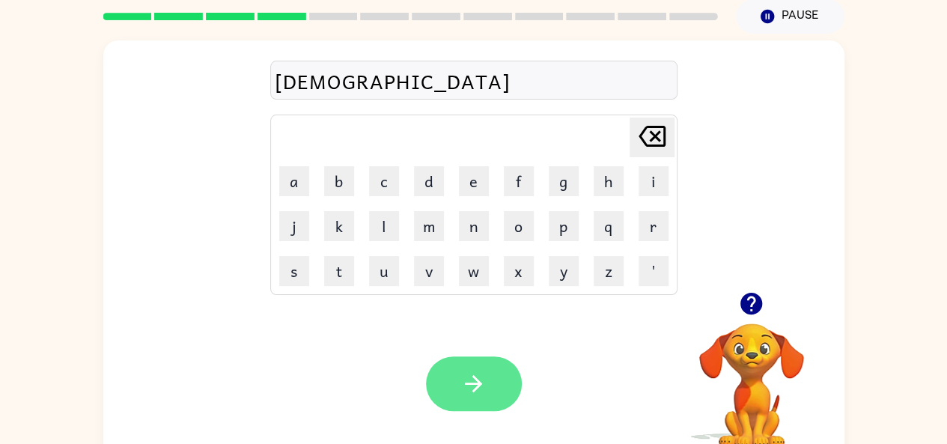
click at [457, 389] on button "button" at bounding box center [474, 383] width 96 height 55
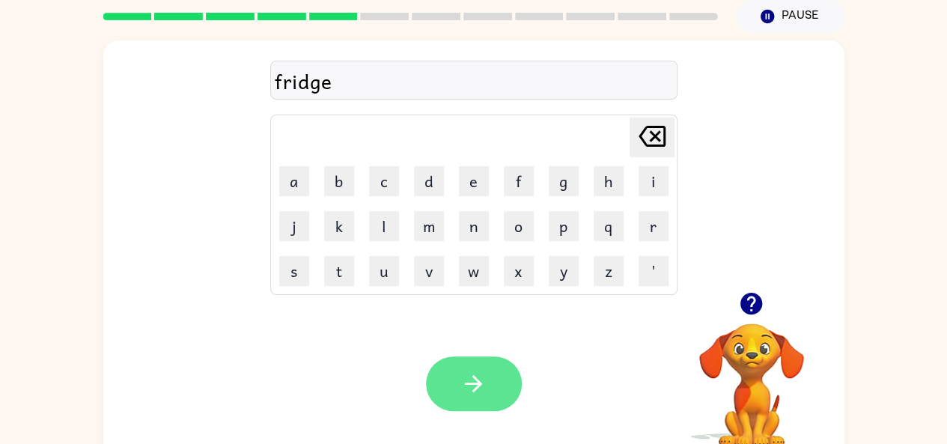
click at [489, 383] on button "button" at bounding box center [474, 383] width 96 height 55
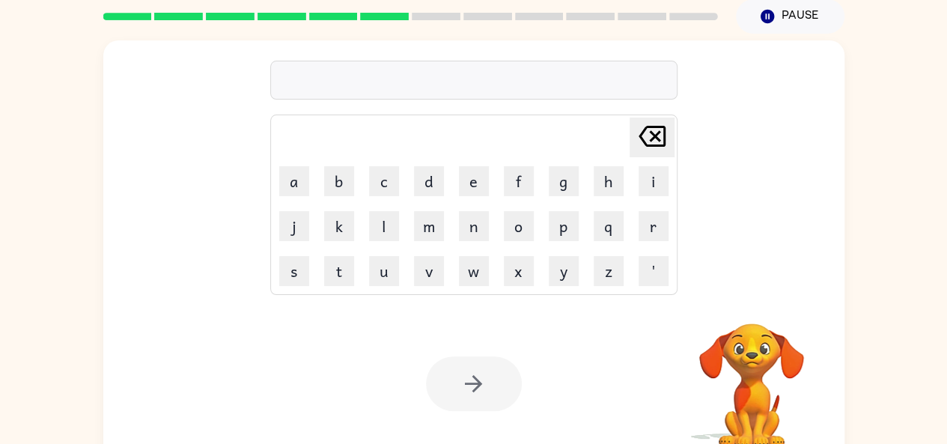
click at [0, 347] on div "[PERSON_NAME] last character input a b c d e f g h i j k l m n o p q r s t u v …" at bounding box center [473, 251] width 947 height 434
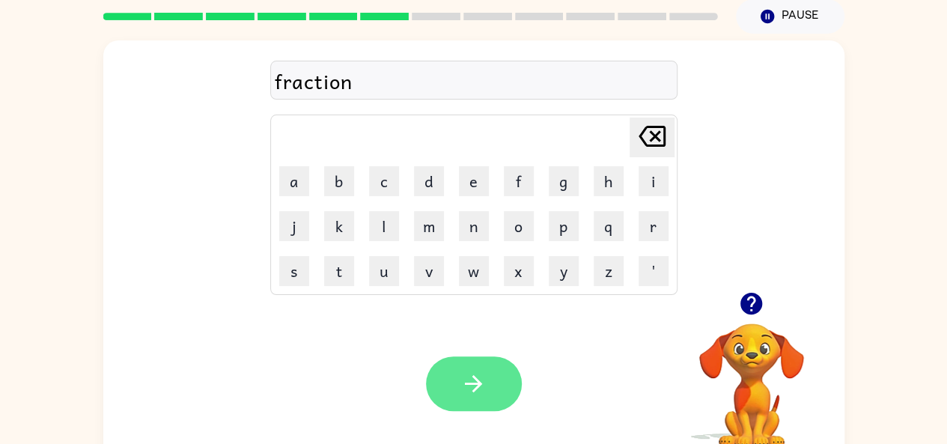
click at [466, 398] on button "button" at bounding box center [474, 383] width 96 height 55
click at [486, 394] on icon "button" at bounding box center [473, 384] width 26 height 26
click at [484, 376] on icon "button" at bounding box center [473, 384] width 26 height 26
click at [487, 380] on button "button" at bounding box center [474, 383] width 96 height 55
click at [482, 385] on icon "button" at bounding box center [473, 384] width 26 height 26
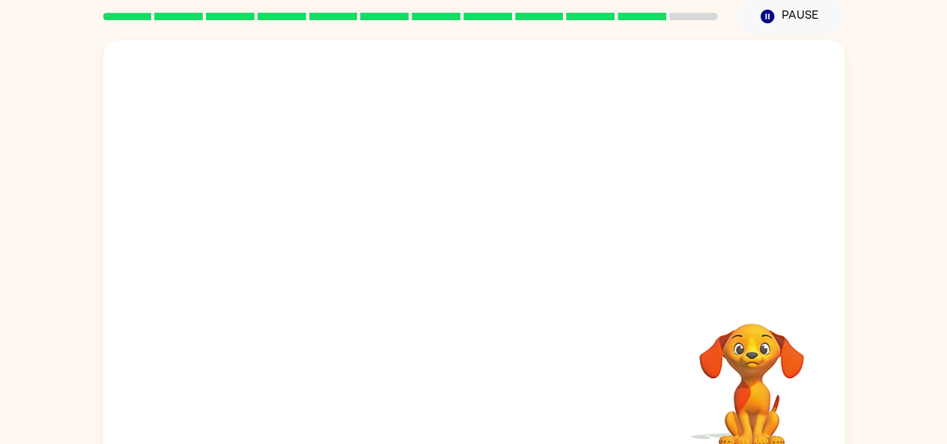
click at [148, 216] on div at bounding box center [473, 166] width 741 height 252
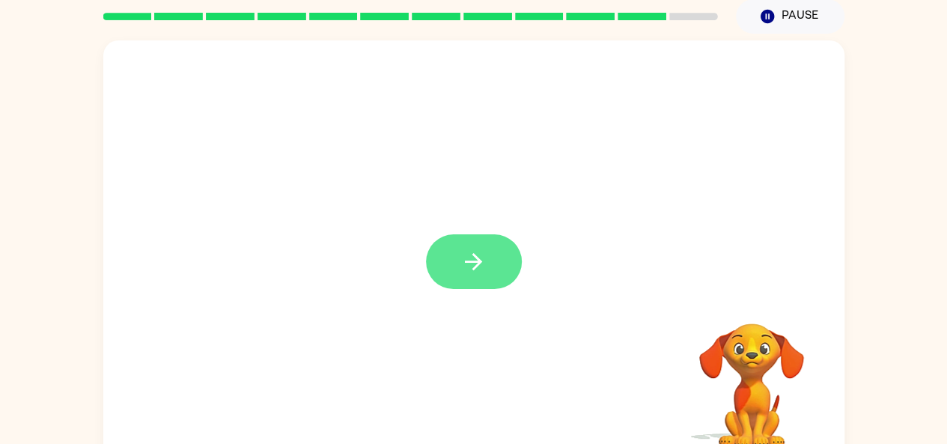
click at [438, 267] on button "button" at bounding box center [474, 261] width 96 height 55
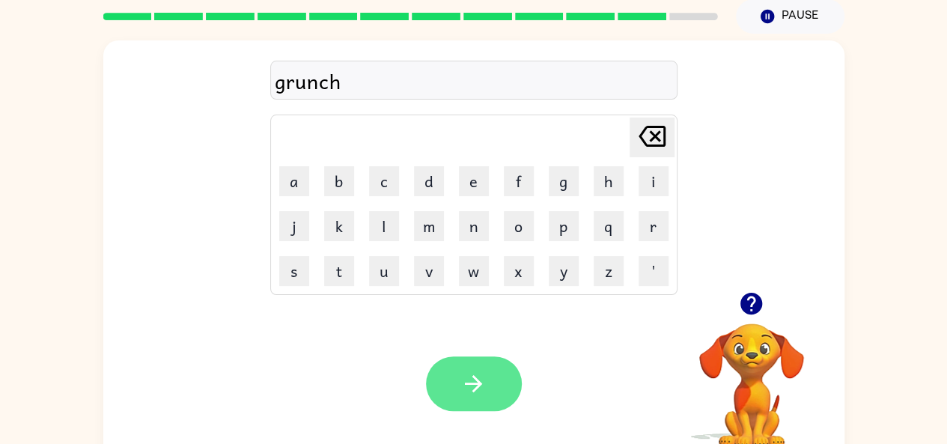
click at [487, 383] on button "button" at bounding box center [474, 383] width 96 height 55
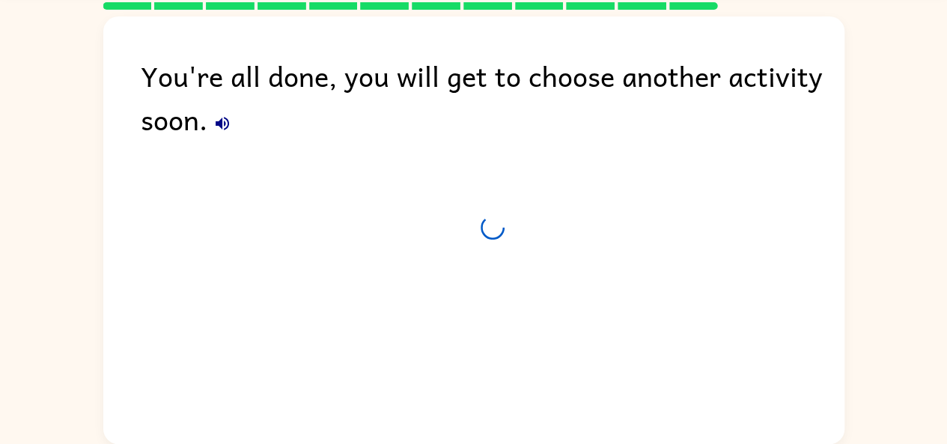
scroll to position [45, 0]
